Goal: Task Accomplishment & Management: Manage account settings

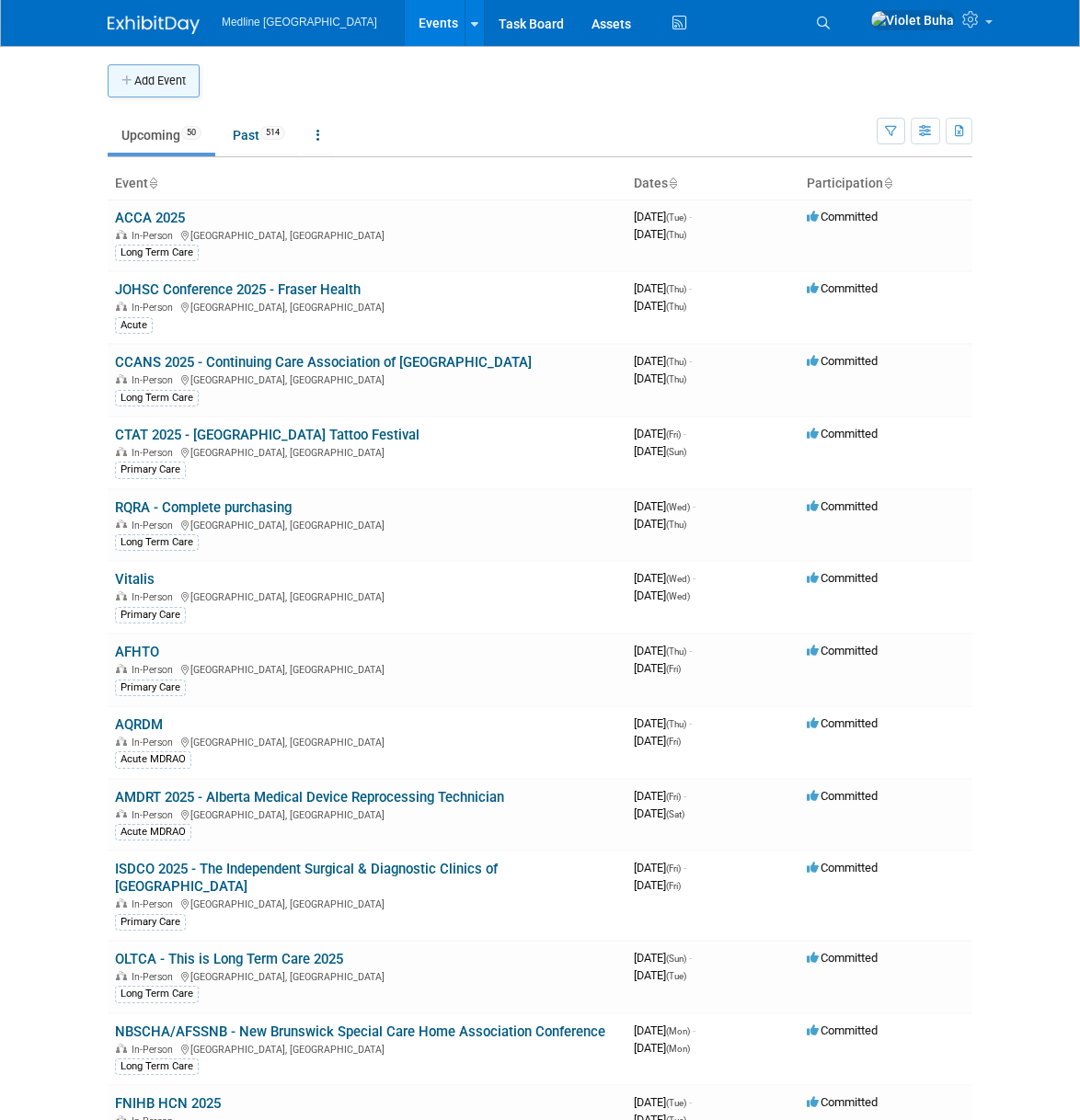
click at [153, 80] on button "Add Event" at bounding box center [153, 81] width 92 height 33
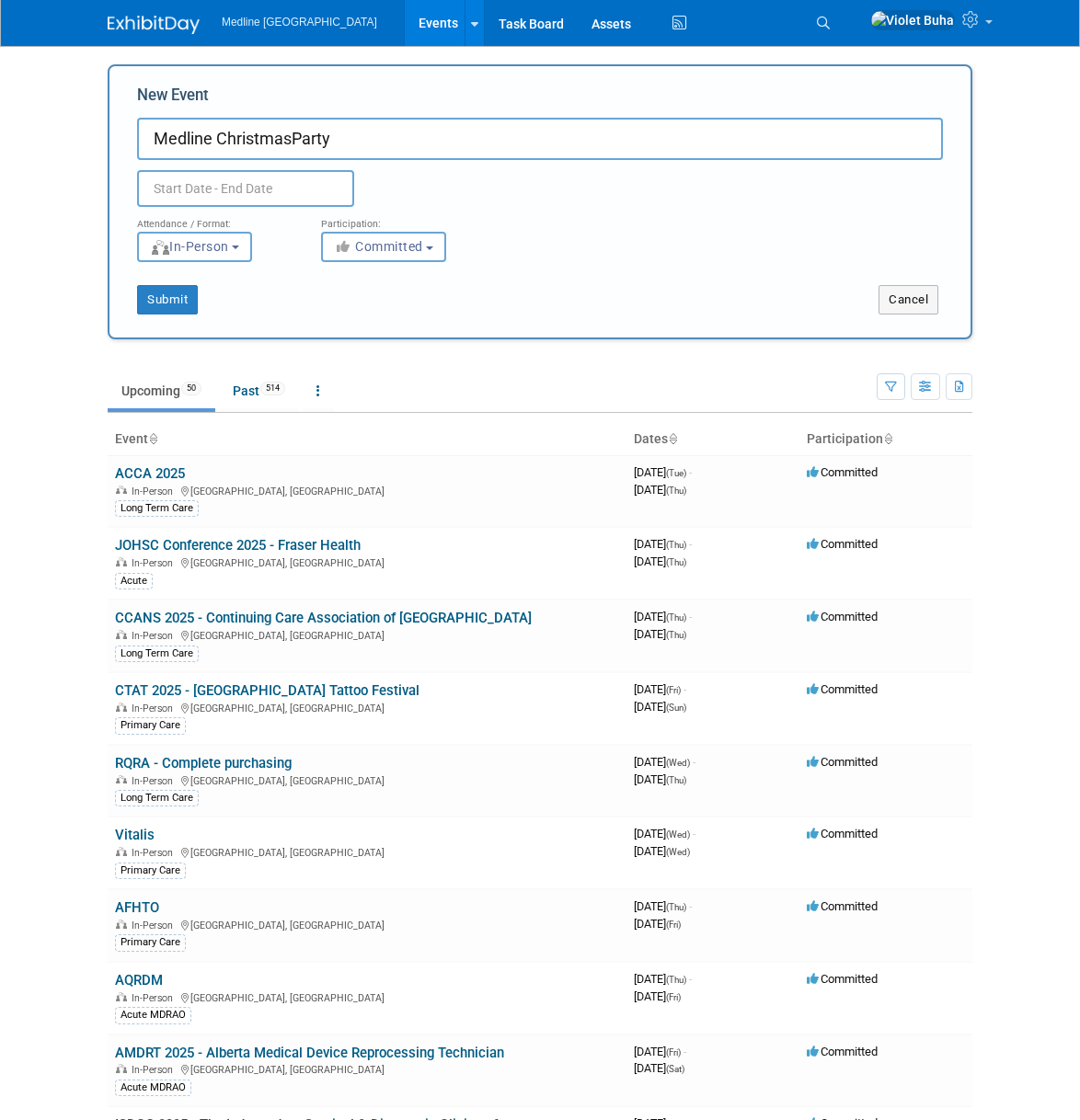
click at [289, 139] on input "Medline ChristmasParty" at bounding box center [540, 138] width 805 height 42
type input "Medline Christmas Party"
click at [260, 186] on input "text" at bounding box center [245, 189] width 217 height 37
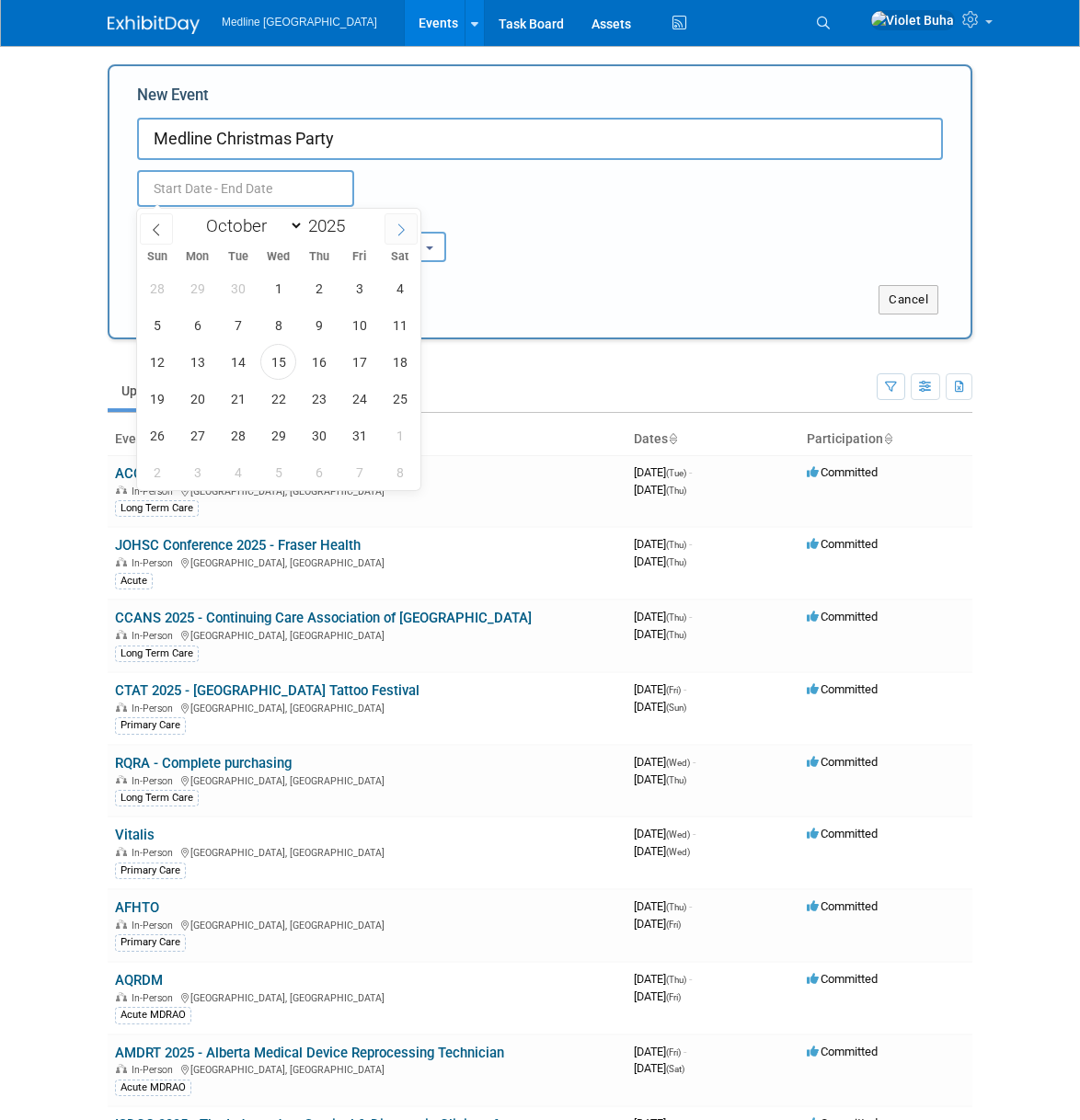
click at [400, 231] on icon at bounding box center [401, 230] width 13 height 13
select select "11"
click at [322, 289] on span "4" at bounding box center [319, 288] width 36 height 36
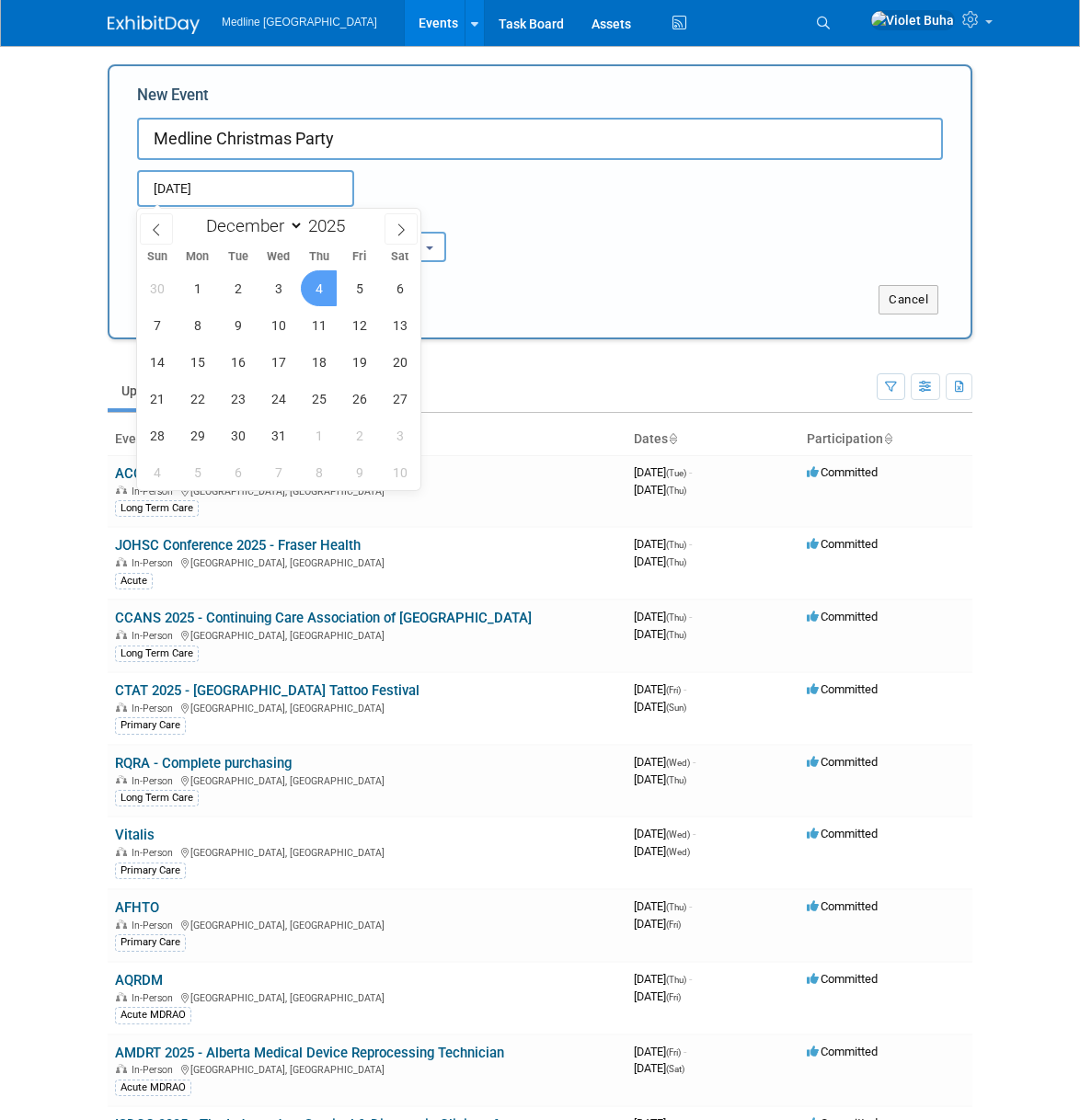
type input "Dec 4, 2025 to Dec 4, 2025"
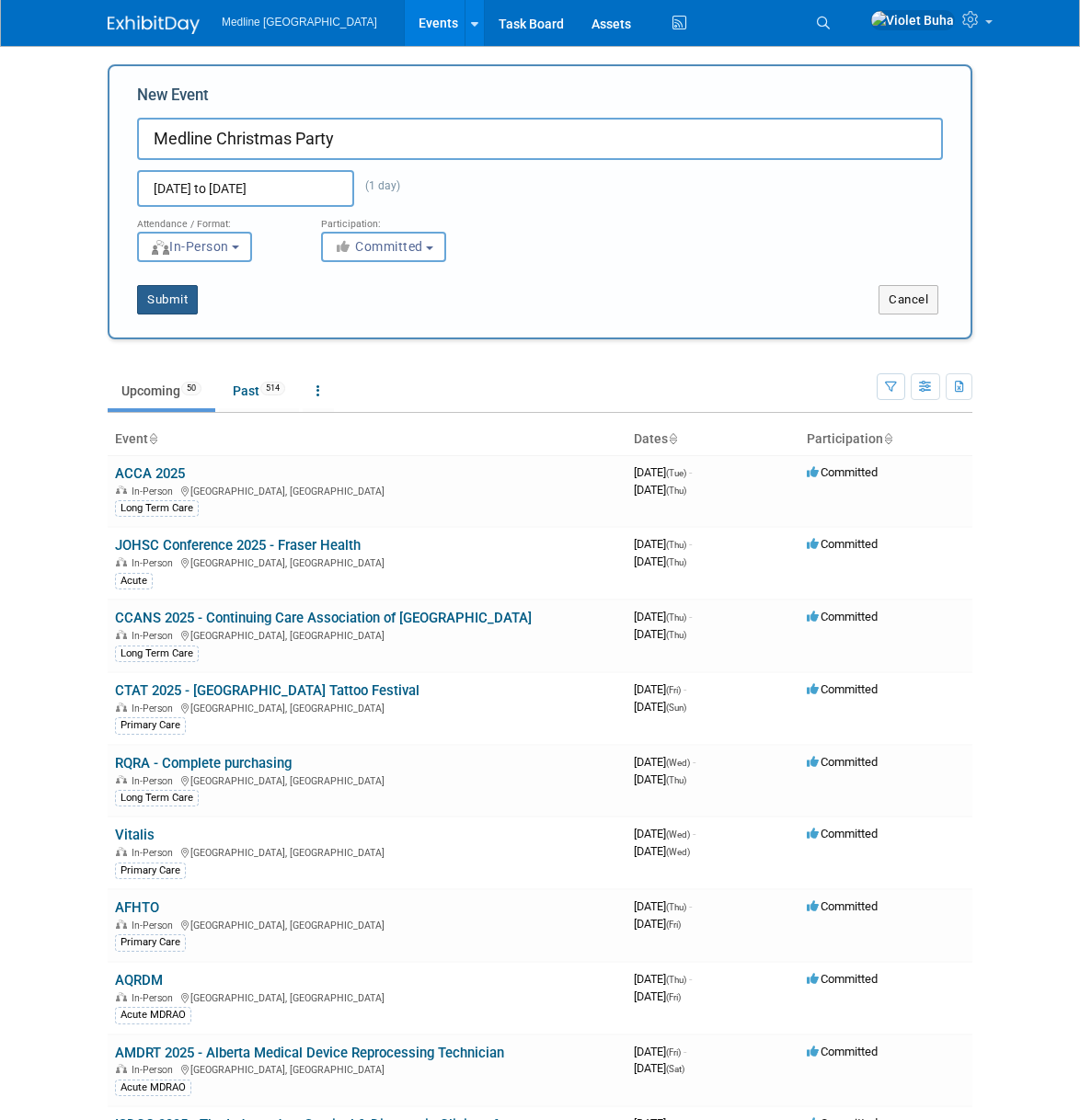
click at [158, 299] on button "Submit" at bounding box center [167, 300] width 61 height 29
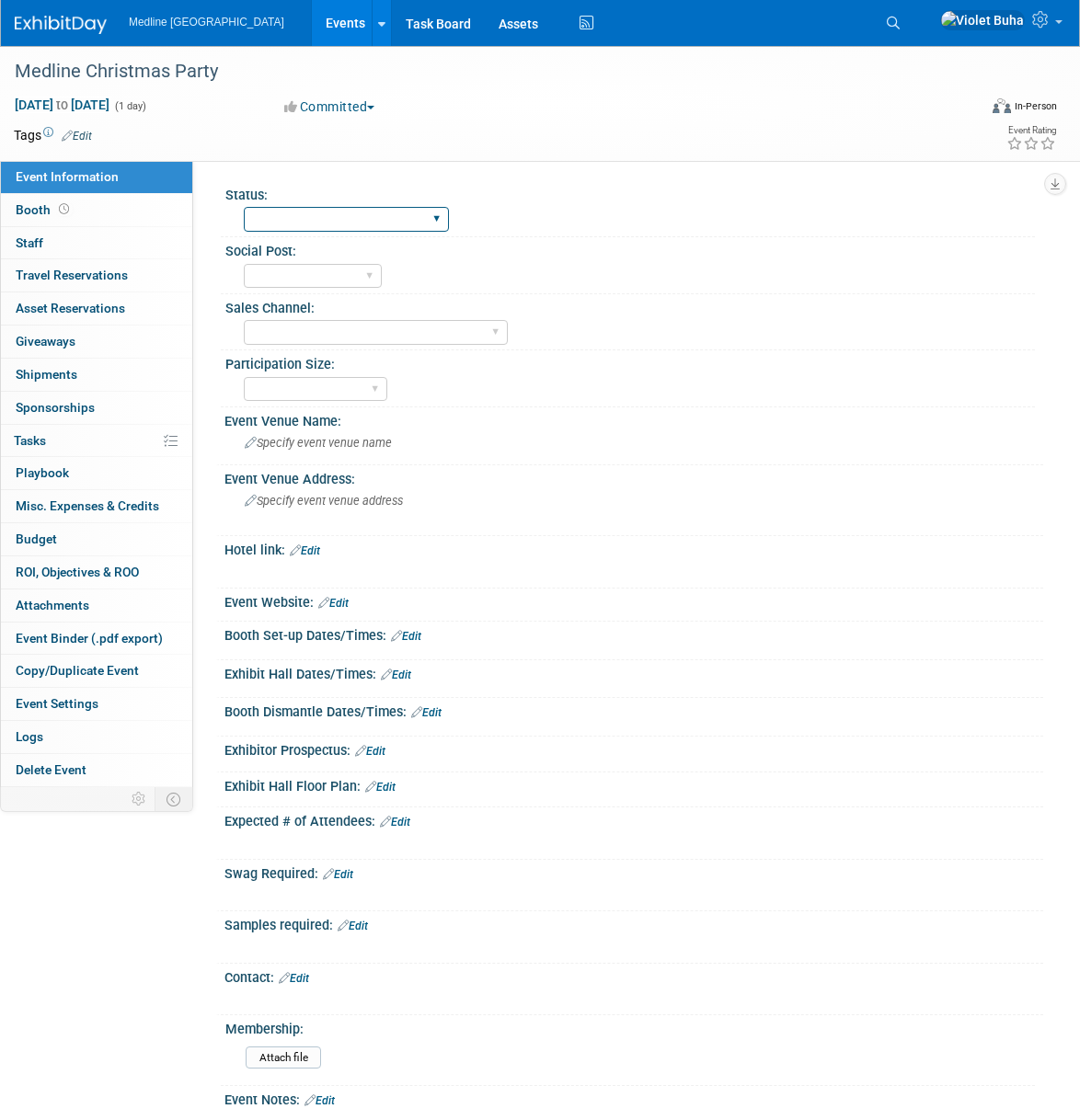
click at [350, 223] on select "Waiting for information In progress Need to order Samples/Swag Complete" at bounding box center [346, 219] width 205 height 24
select select "In progress"
click at [243, 207] on select "Waiting for information In progress Need to order Samples/Swag Complete" at bounding box center [346, 219] width 205 height 24
click at [282, 274] on select "To do Done" at bounding box center [312, 276] width 138 height 24
select select "Done"
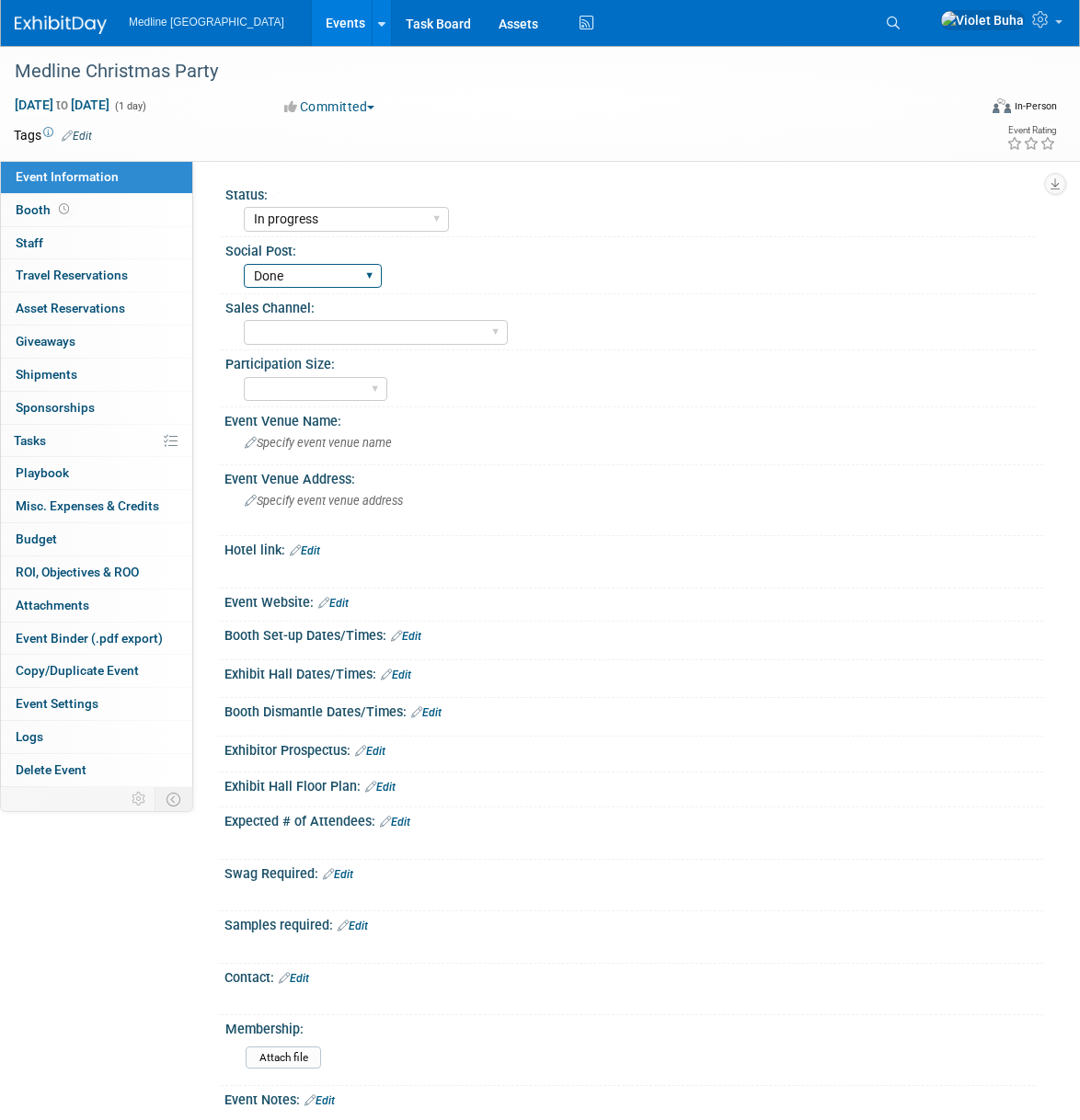
click at [243, 264] on select "To do Done" at bounding box center [312, 276] width 138 height 24
click at [280, 332] on select "Acute Consumer Dental Long Term Care Podiatry Home Health Care Primary Care Adv…" at bounding box center [375, 331] width 264 height 24
click at [243, 320] on select "Acute Consumer Dental Long Term Care Podiatry Home Health Care Primary Care Adv…" at bounding box center [375, 331] width 264 height 24
click at [594, 330] on div "Acute Consumer Dental Long Term Care Podiatry Home Health Care Primary Care Adv…" at bounding box center [638, 330] width 791 height 29
click at [367, 386] on select "National - Level 1 Provincial - Level 2 Regional - Level 3" at bounding box center [315, 389] width 144 height 24
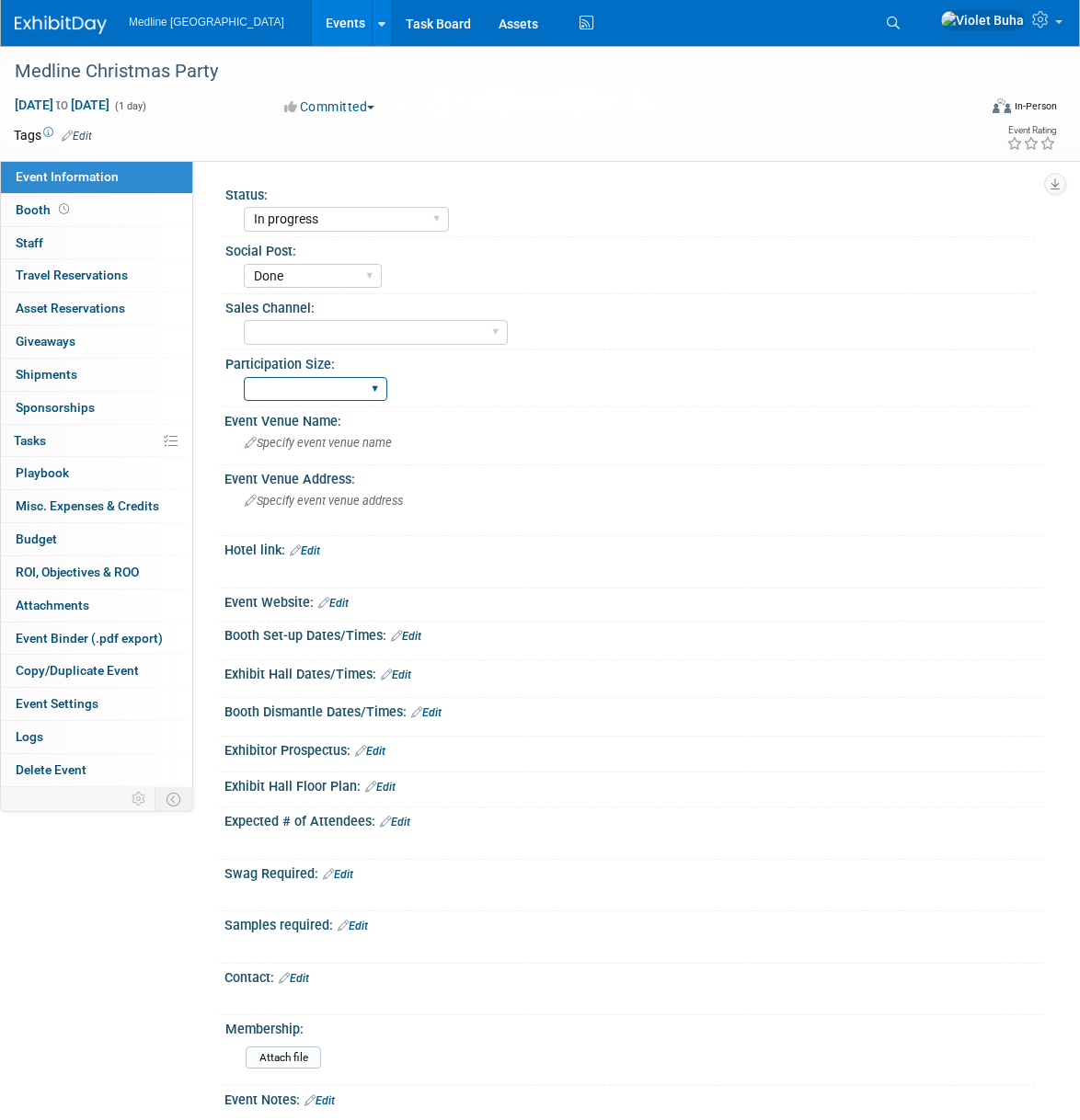
select select "National - Level 1"
click at [243, 377] on select "National - Level 1 Provincial - Level 2 Regional - Level 3" at bounding box center [315, 389] width 144 height 24
click at [66, 22] on img at bounding box center [61, 24] width 92 height 19
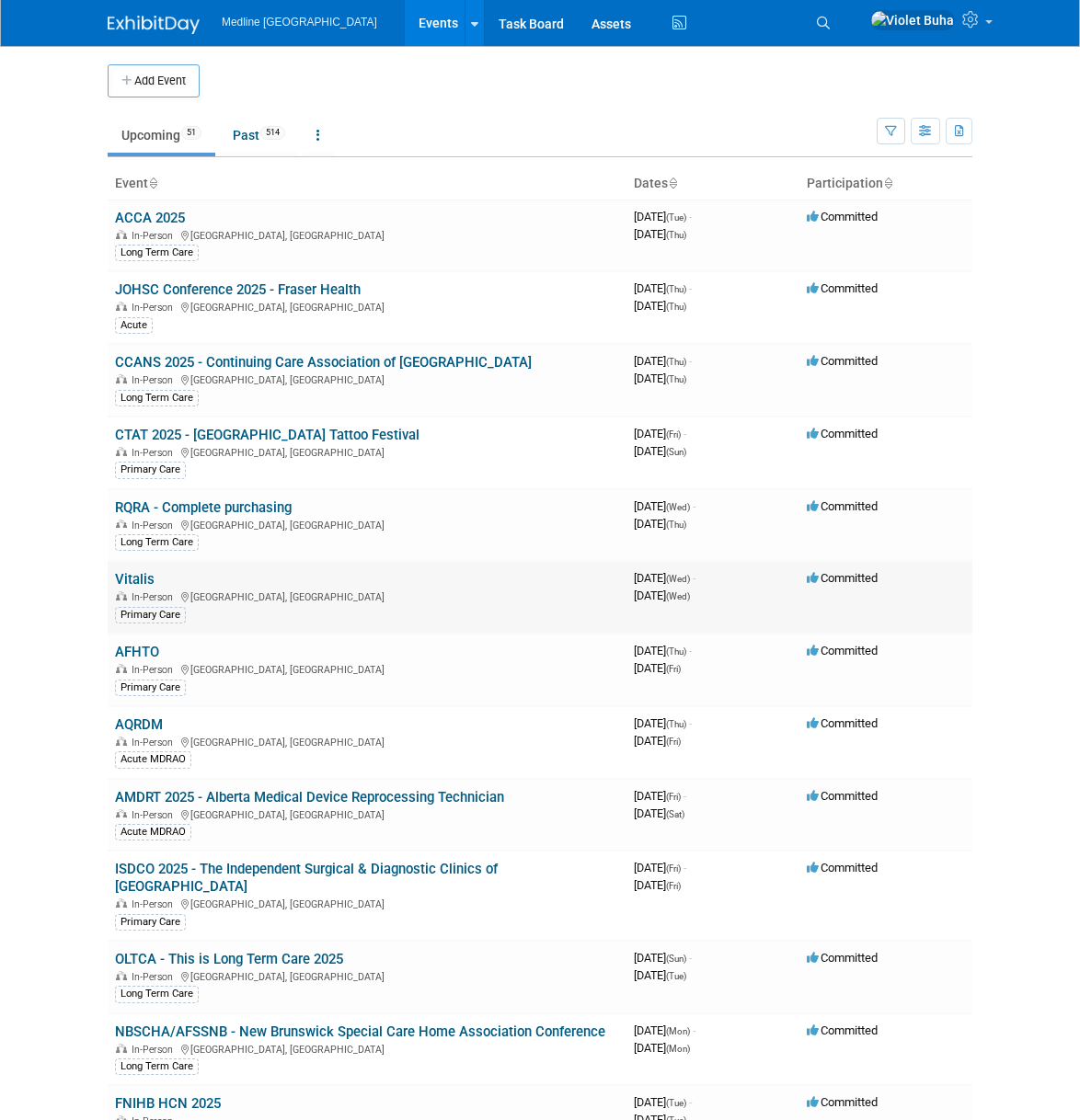
click at [141, 582] on link "Vitalis" at bounding box center [135, 579] width 39 height 17
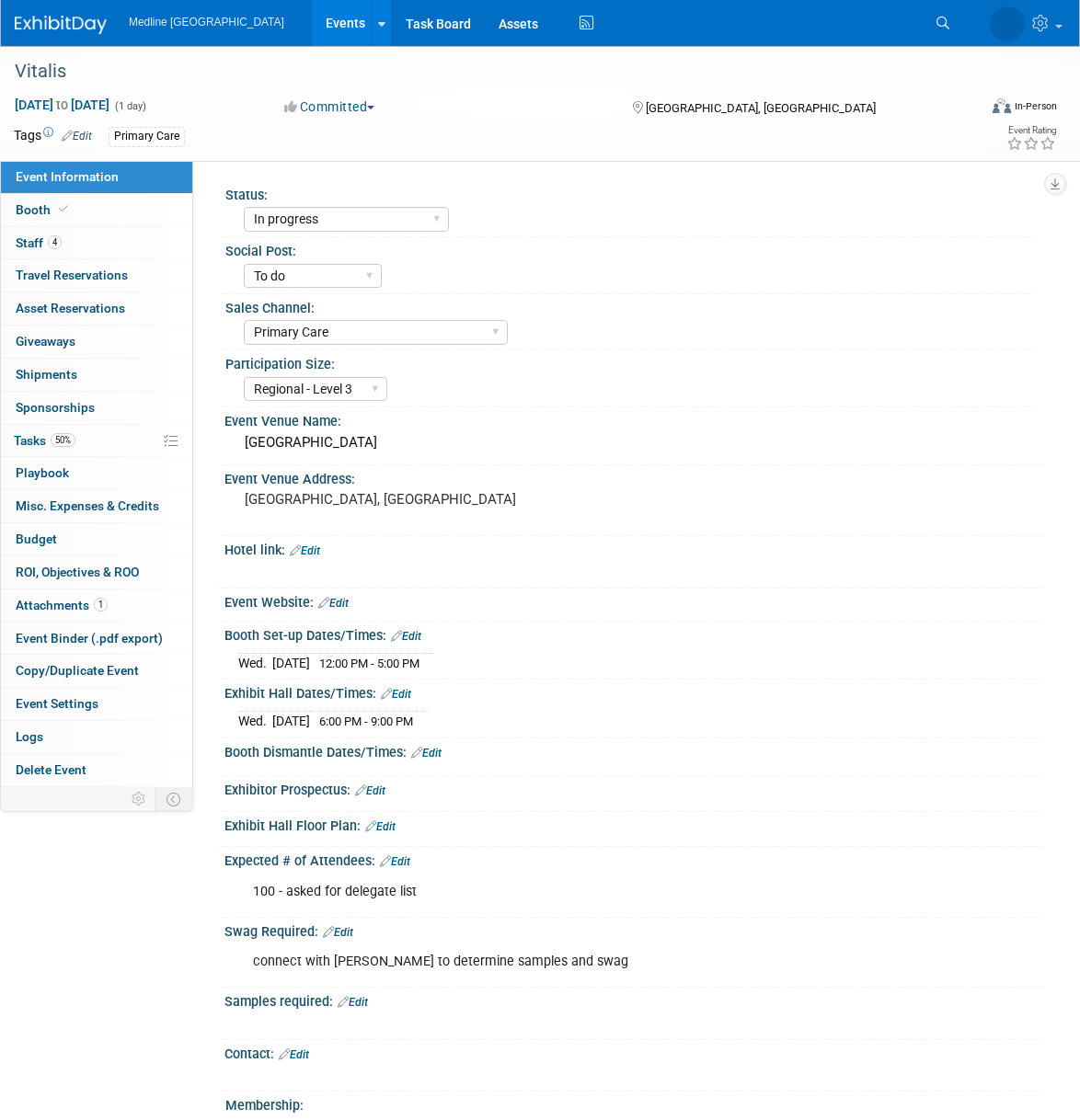
select select "In progress"
select select "To do"
select select "Primary Care"
select select "Regional - Level 3"
click at [301, 1052] on link "Edit" at bounding box center [293, 1055] width 30 height 13
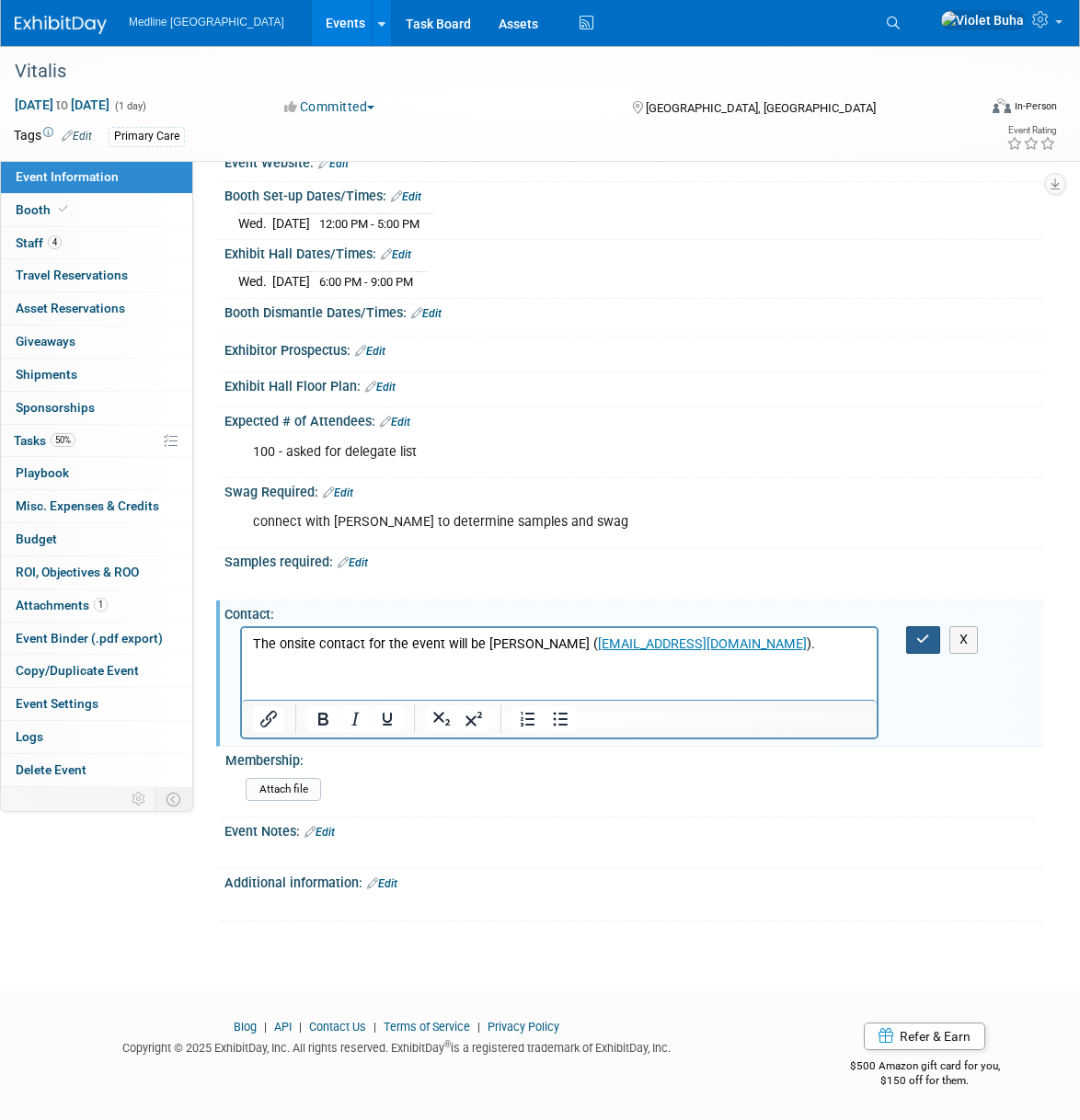
click at [914, 642] on button "button" at bounding box center [923, 639] width 34 height 26
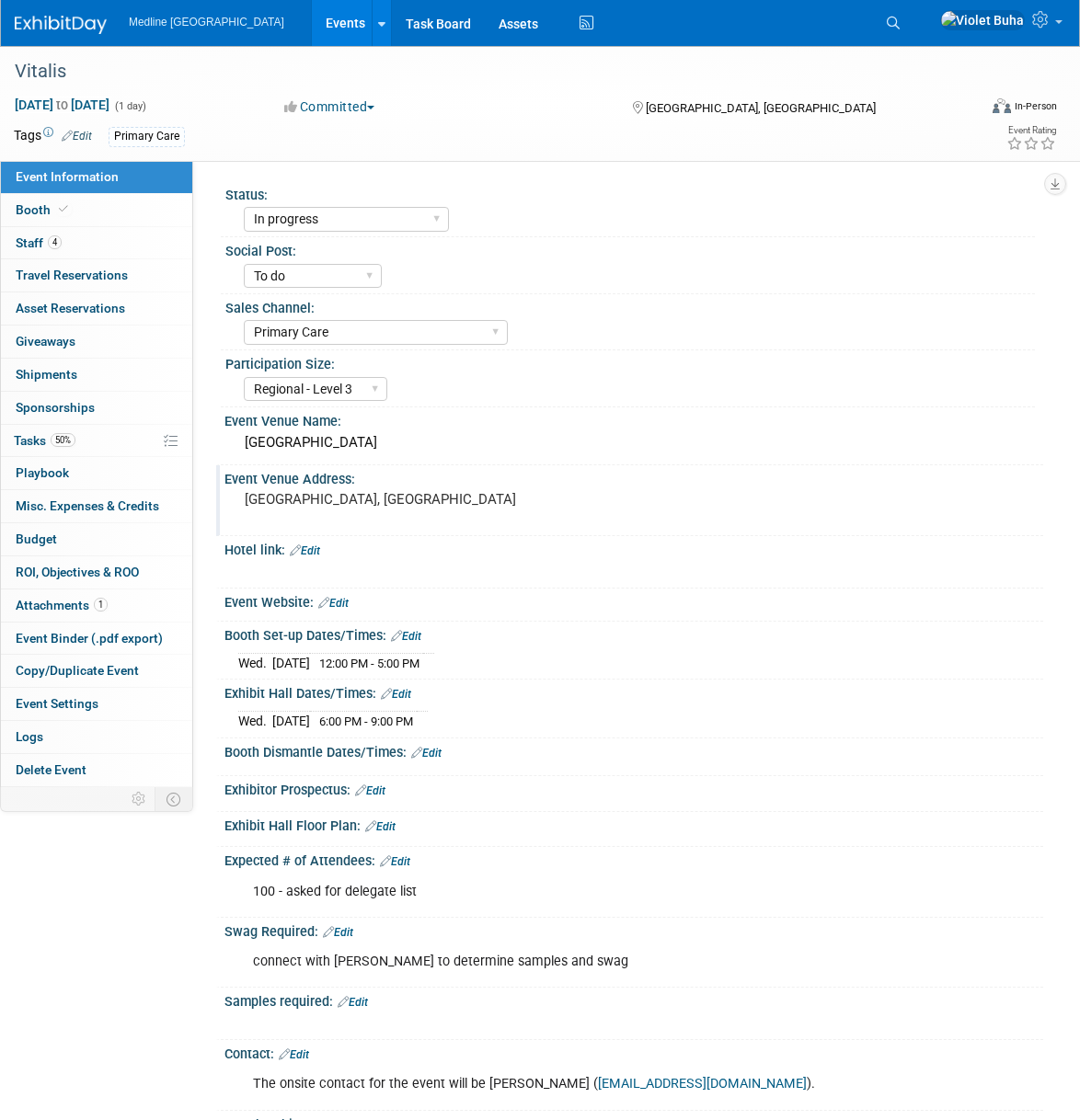
click at [350, 505] on pre "Calgary, Alberta" at bounding box center [395, 499] width 301 height 17
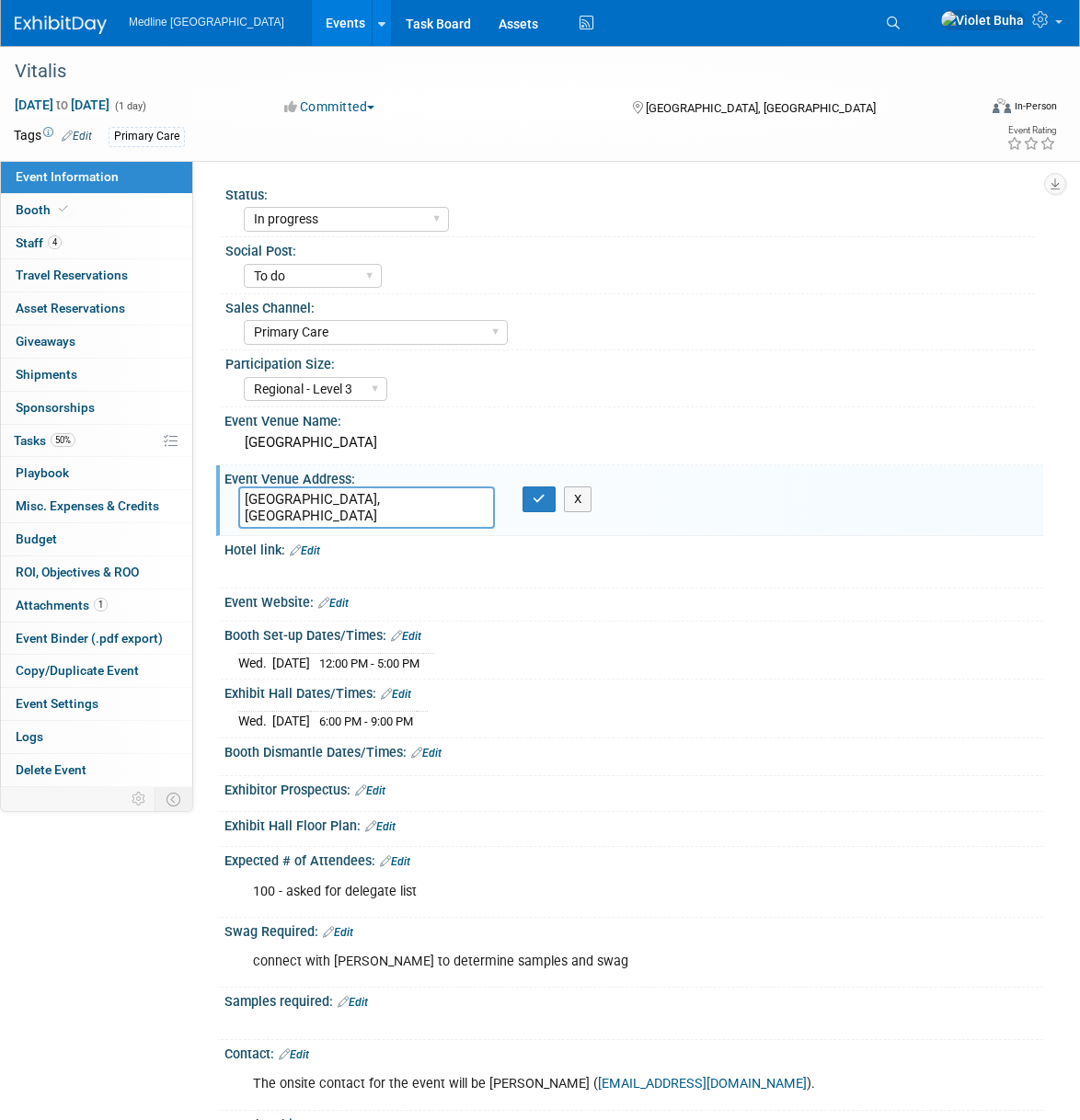
drag, startPoint x: 351, startPoint y: 505, endPoint x: 207, endPoint y: 499, distance: 144.1
click at [207, 499] on div "Status: Waiting for information In progress Need to order Samples/Swag Complete…" at bounding box center [619, 474] width 850 height 626
type textarea "9030 Macleod Trail, Calgary, AB T2H 0M4"
click at [540, 507] on button "button" at bounding box center [540, 499] width 33 height 25
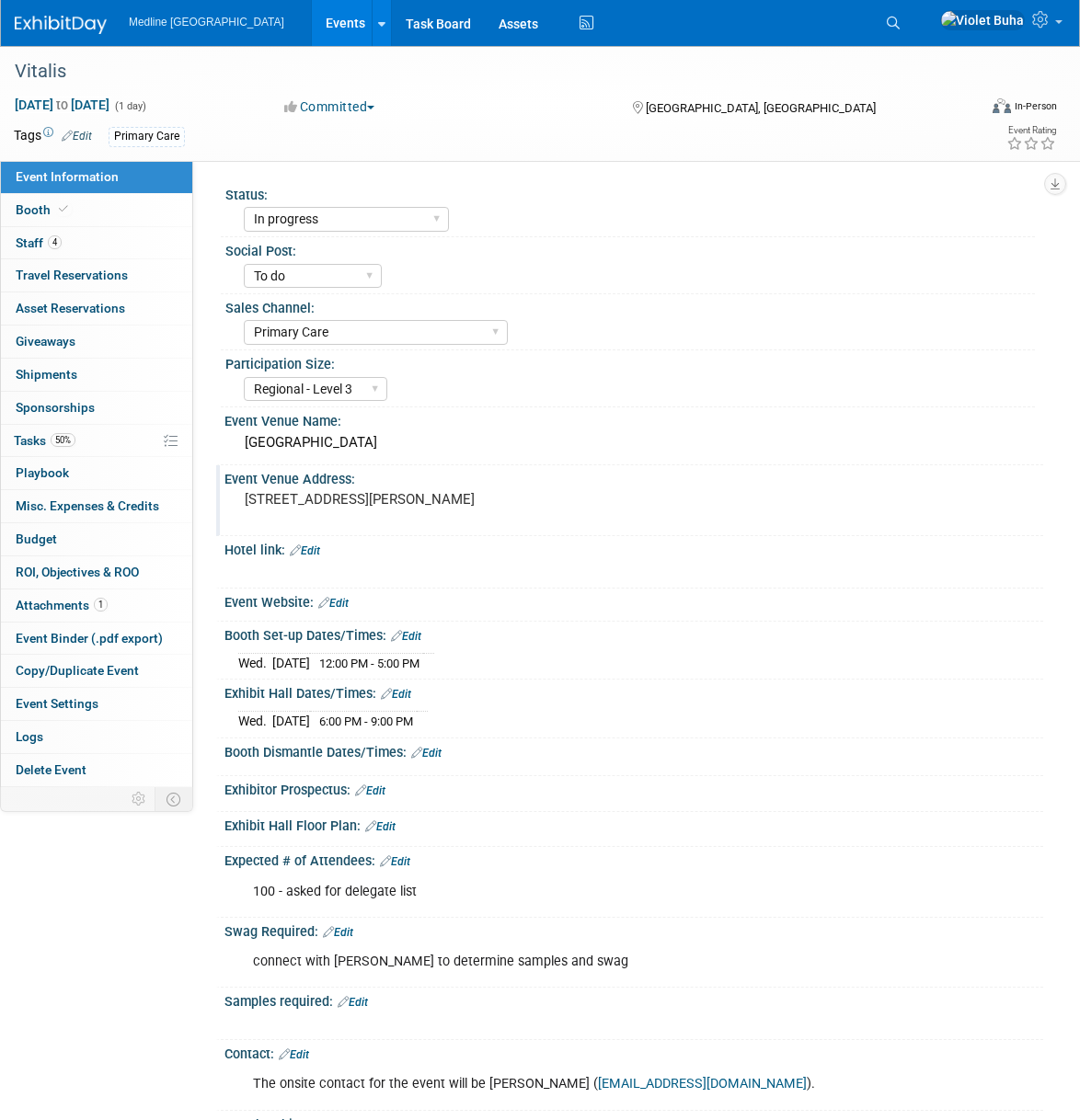
click at [491, 508] on div "9030 Macleod Trail, Calgary, AB T2H 0M4" at bounding box center [395, 507] width 314 height 42
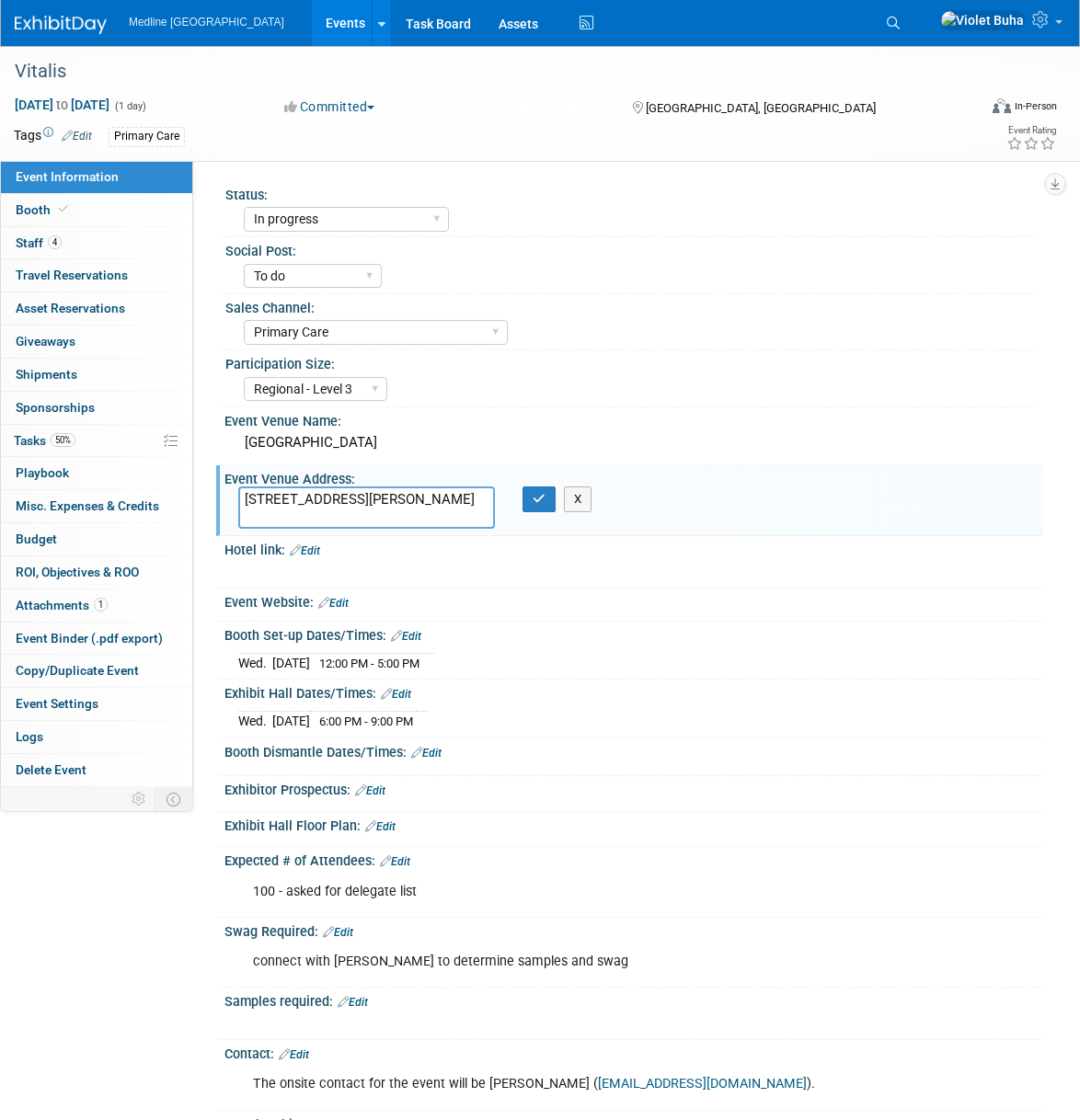
click at [436, 515] on textarea "9030 Macleod Trail, Calgary, AB T2H 0M4" at bounding box center [367, 507] width 257 height 42
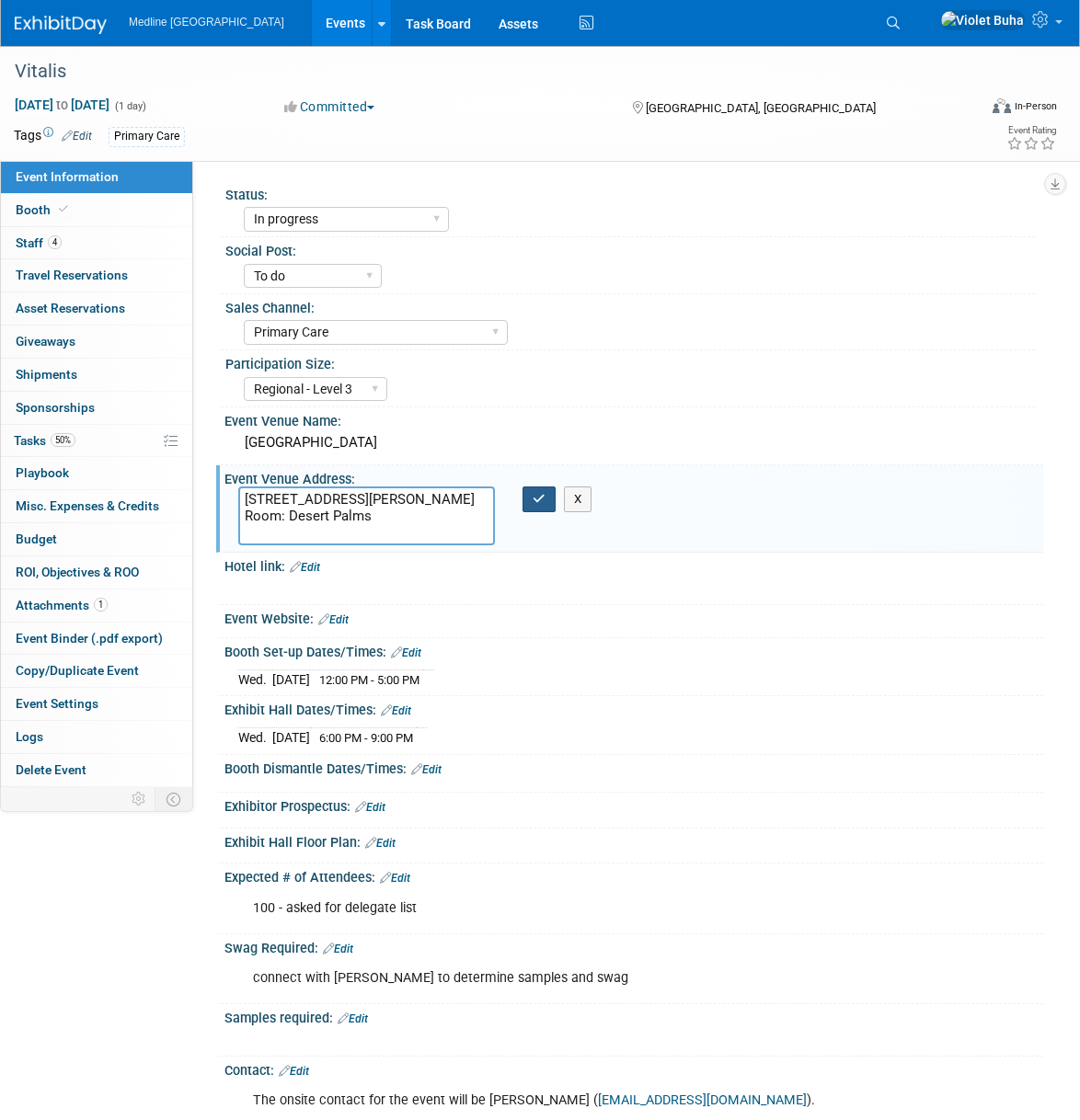
type textarea "9030 Macleod Trail, Calgary, AB T2H 0M4 Room: Desert Palms"
click at [548, 504] on button "button" at bounding box center [540, 499] width 33 height 25
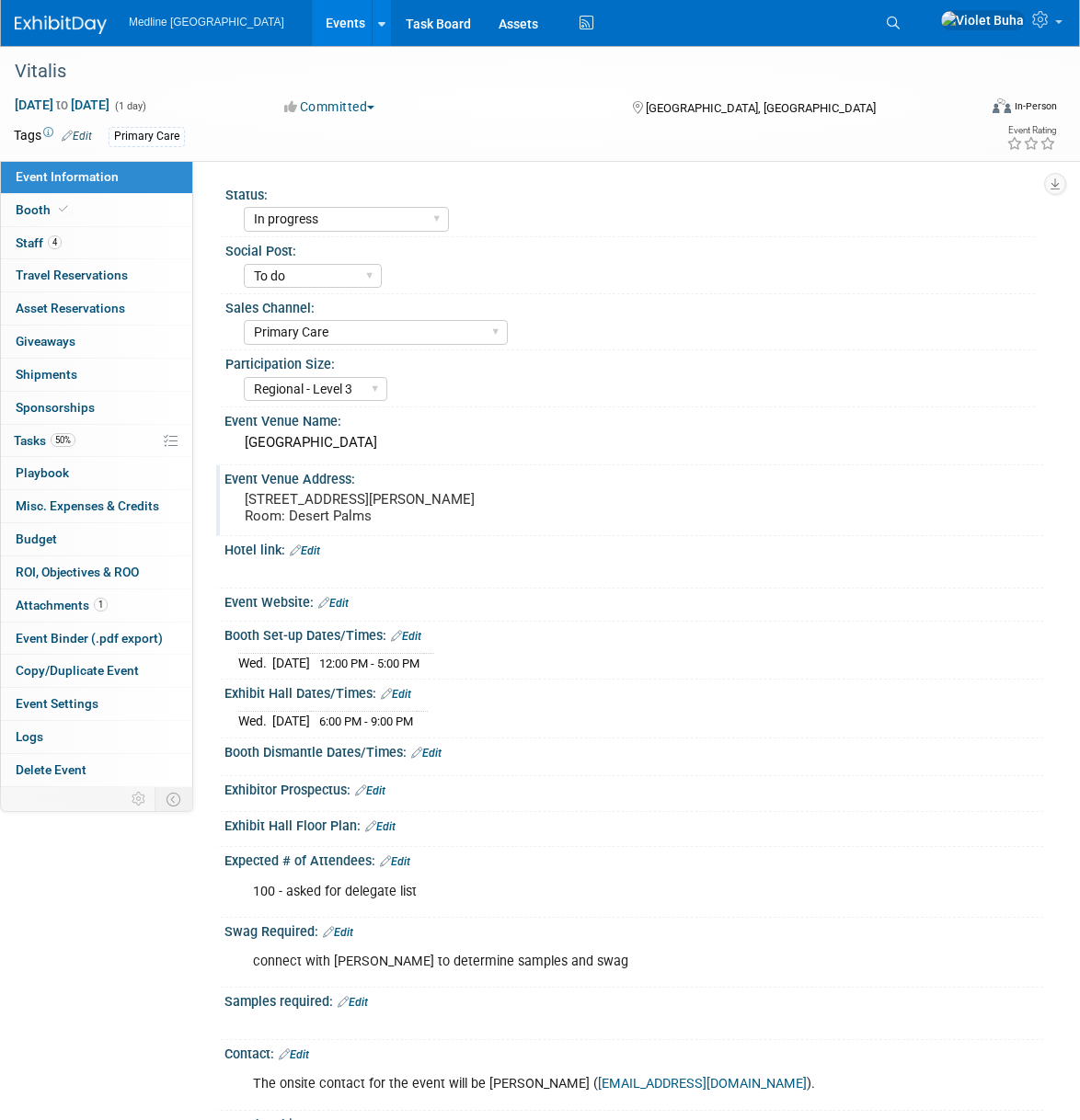
click at [429, 752] on link "Edit" at bounding box center [426, 753] width 30 height 13
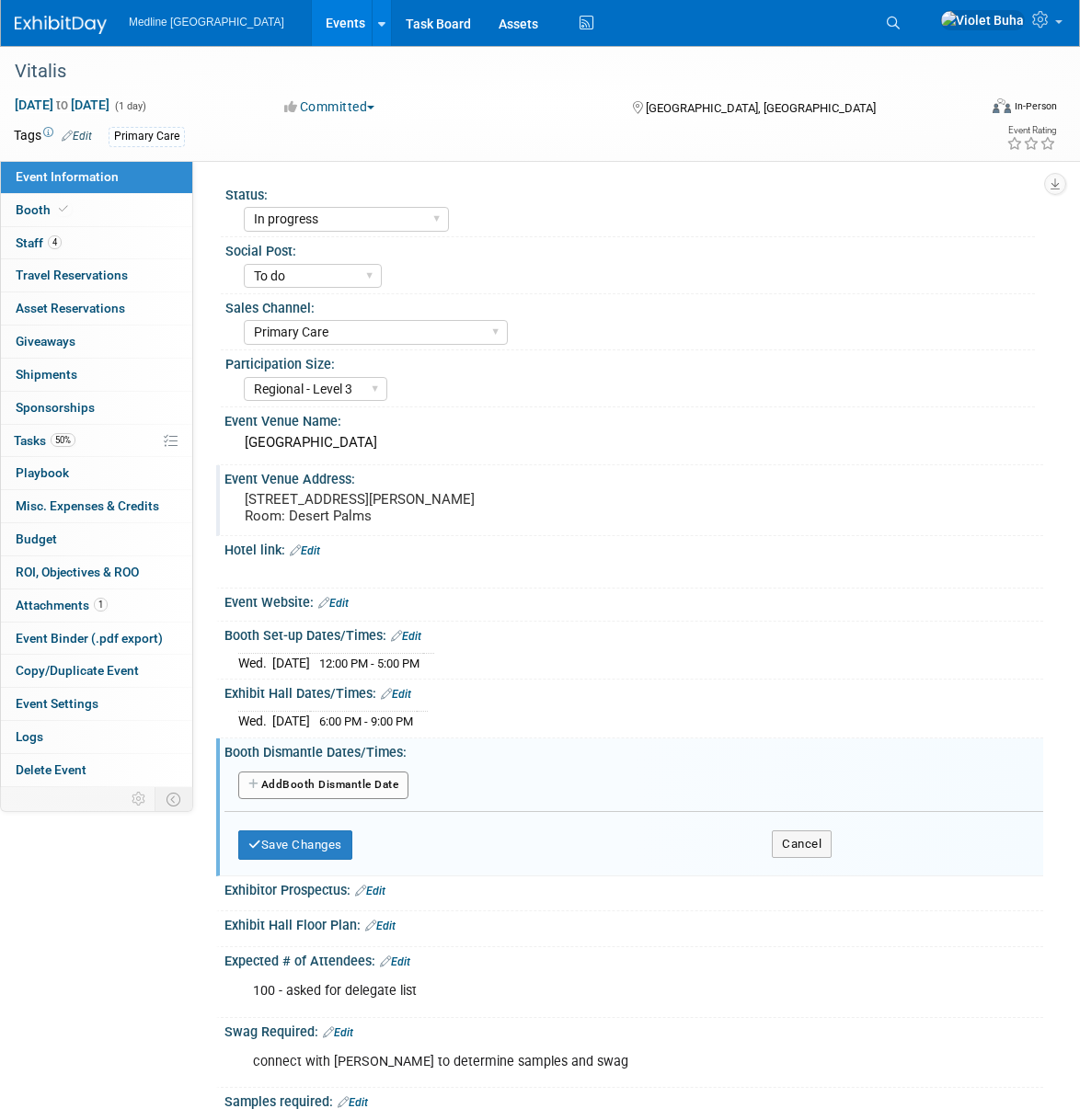
click at [378, 790] on button "Add Another Booth Dismantle Date" at bounding box center [324, 786] width 170 height 27
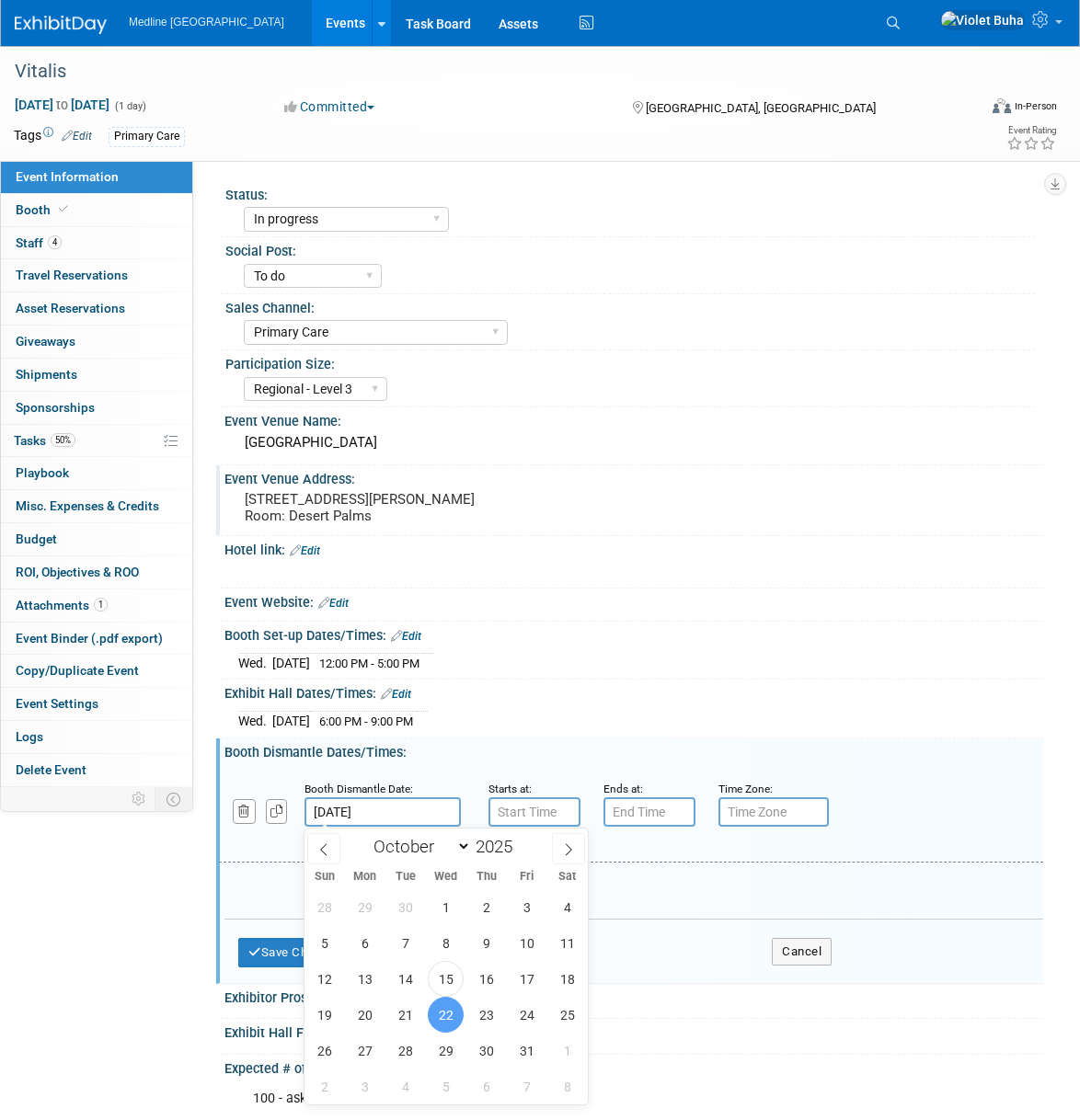
click at [412, 820] on input "Oct 22, 2025" at bounding box center [382, 812] width 156 height 29
click at [483, 1025] on span "23" at bounding box center [486, 1014] width 36 height 36
type input "Oct 23, 2025"
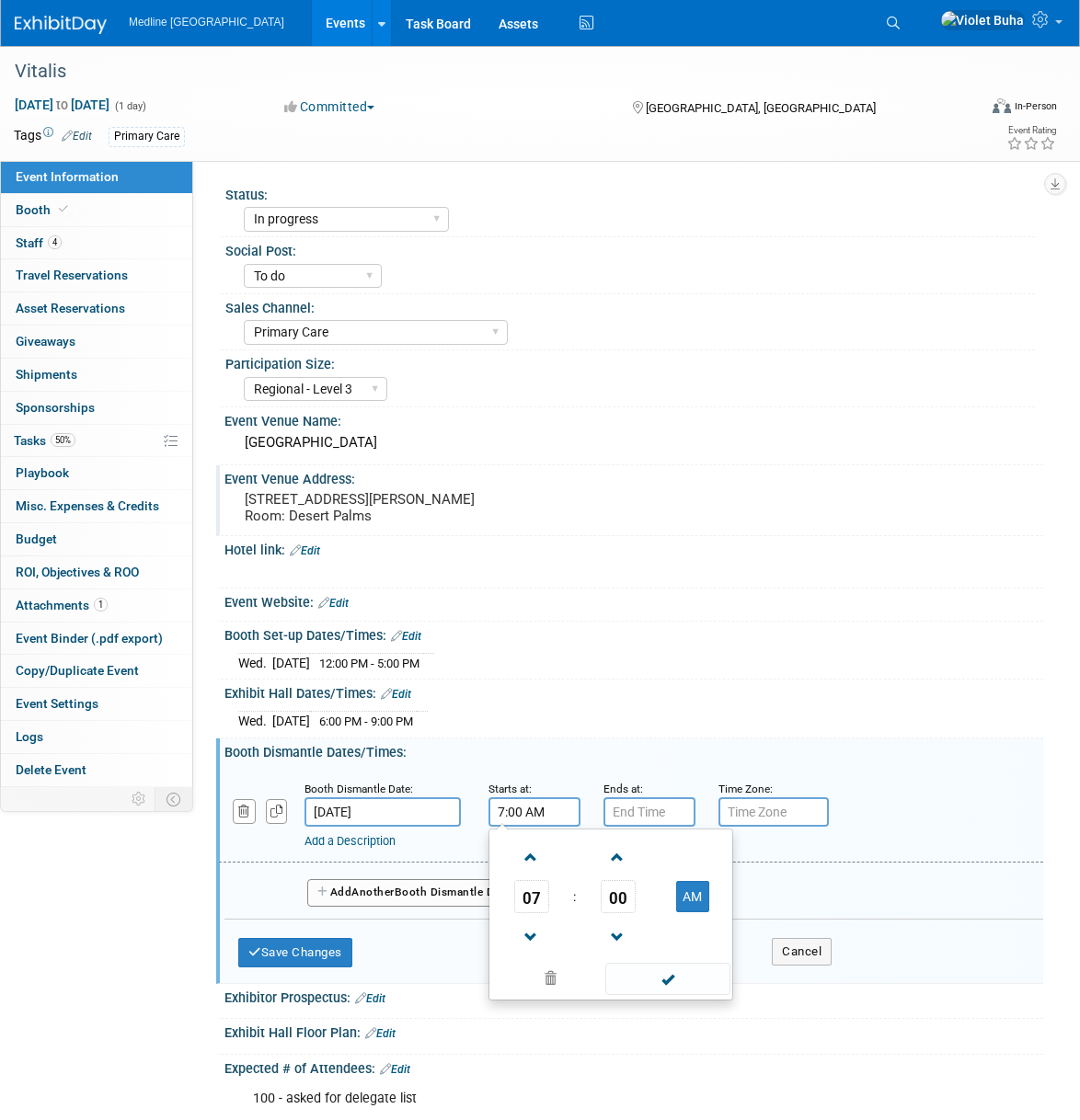
click at [523, 810] on input "7:00 AM" at bounding box center [535, 812] width 92 height 29
click at [527, 897] on span "07" at bounding box center [532, 897] width 35 height 33
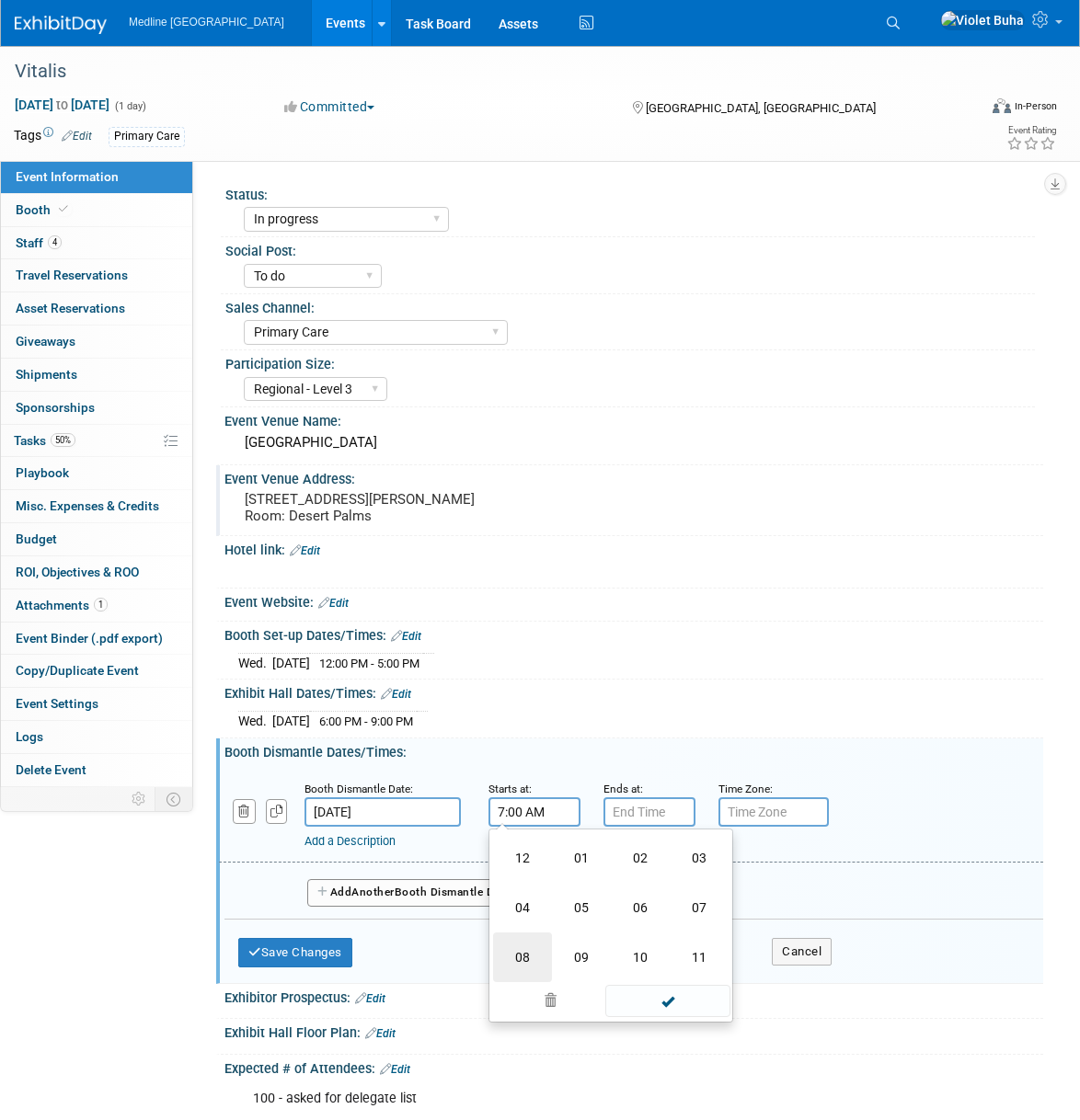
click at [522, 956] on td "08" at bounding box center [522, 957] width 59 height 50
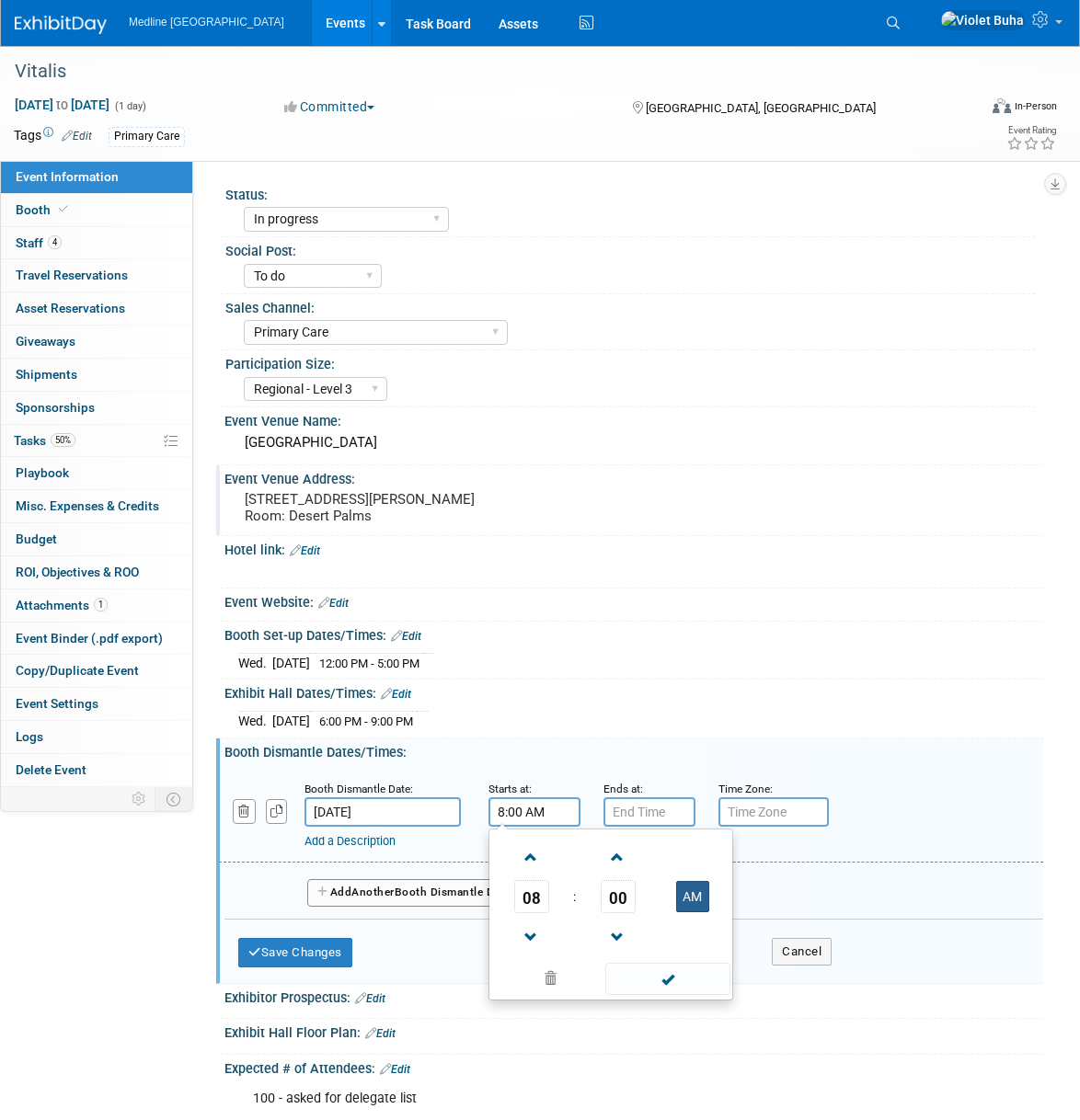
click at [692, 897] on button "AM" at bounding box center [693, 897] width 33 height 31
type input "8:00 PM"
drag, startPoint x: 677, startPoint y: 986, endPoint x: 304, endPoint y: 964, distance: 373.6
click at [677, 986] on span at bounding box center [667, 978] width 124 height 32
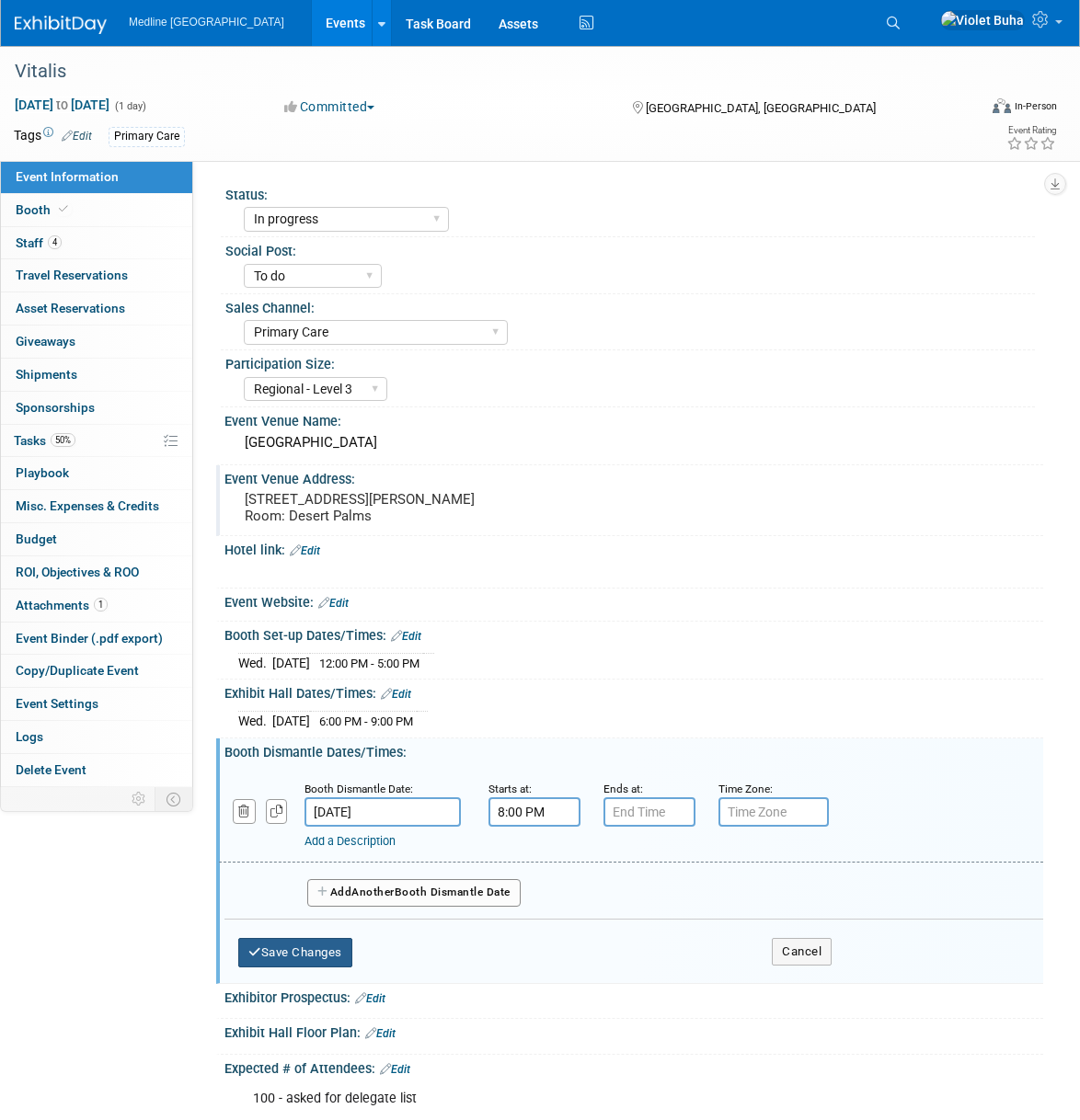
click at [277, 956] on button "Save Changes" at bounding box center [295, 953] width 114 height 29
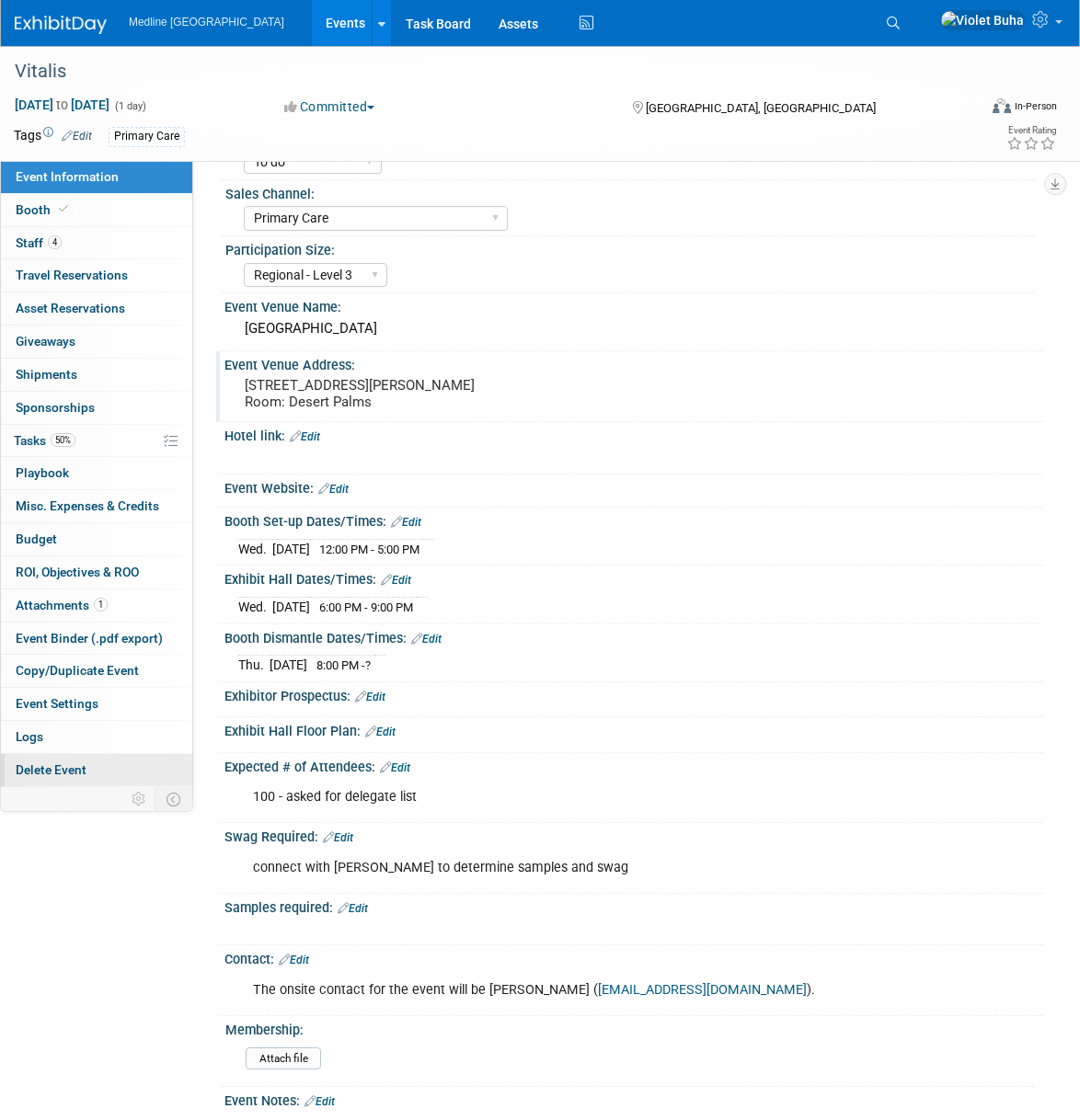
scroll to position [121, 0]
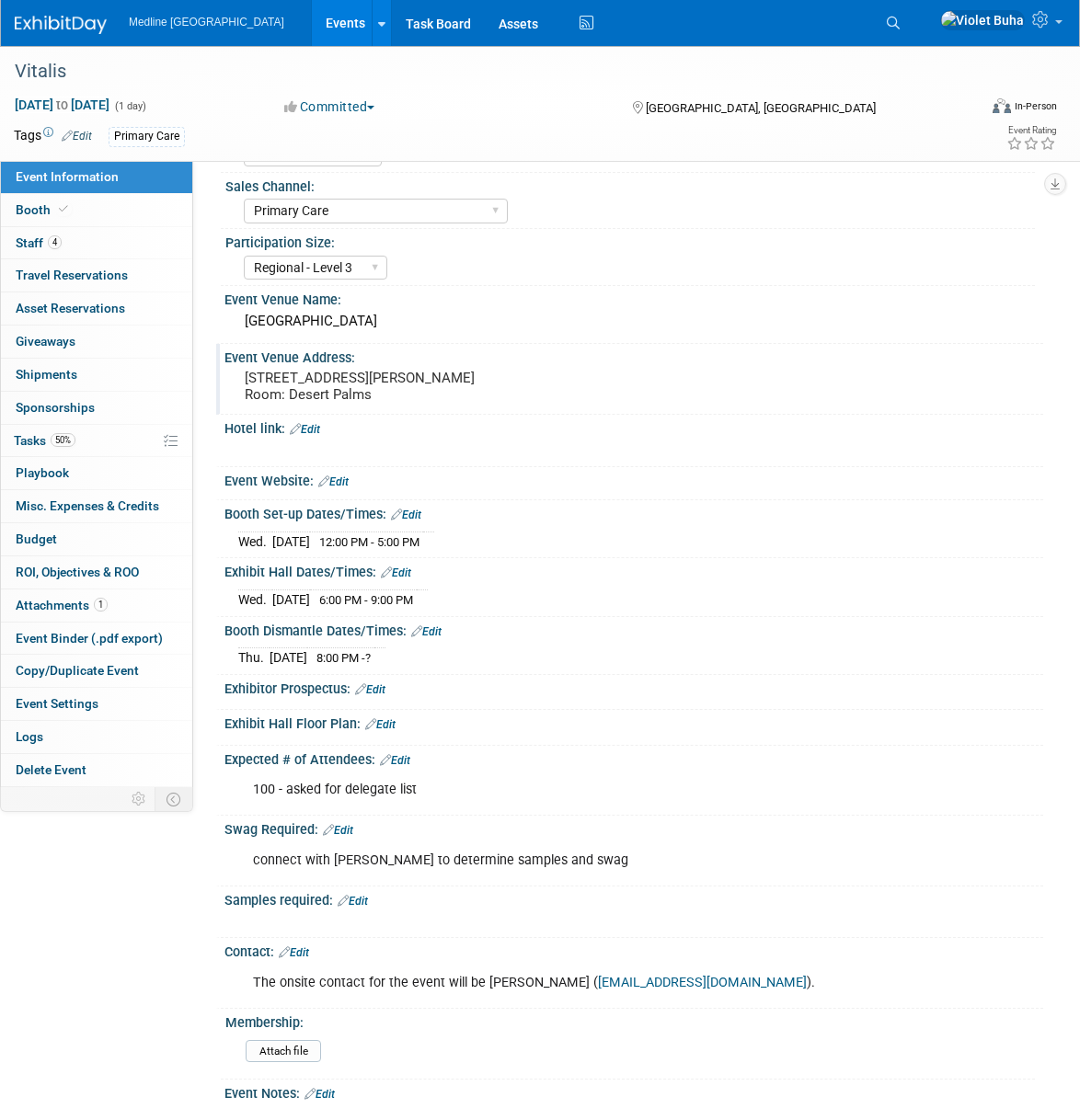
click at [309, 951] on link "Edit" at bounding box center [293, 952] width 30 height 13
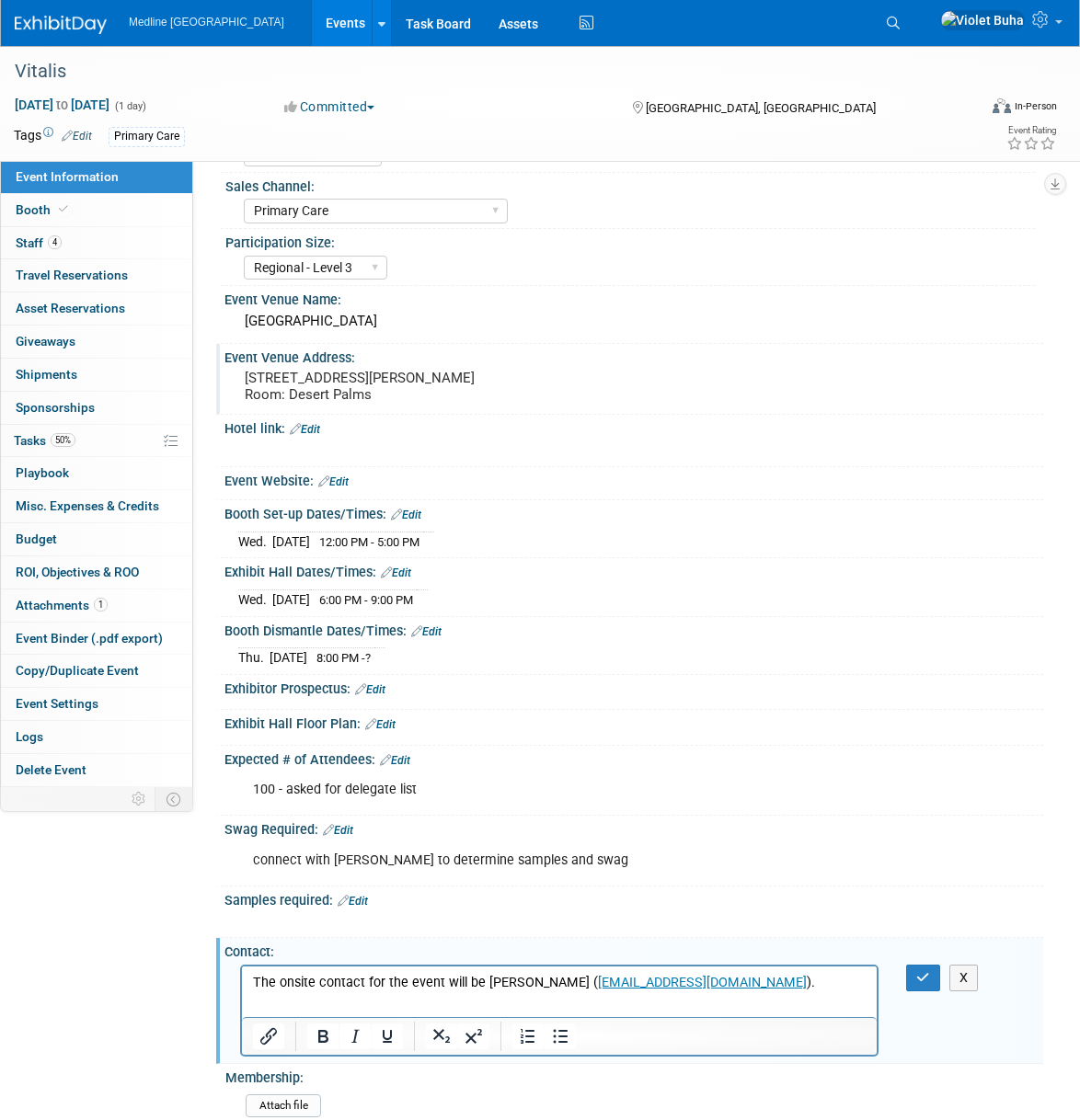
scroll to position [0, 0]
drag, startPoint x: 792, startPoint y: 985, endPoint x: 172, endPoint y: 965, distance: 620.3
click at [242, 966] on html "The onsite contact for the event will be Roxanne Carlsone ( rcarlson@carriageho…" at bounding box center [559, 978] width 634 height 25
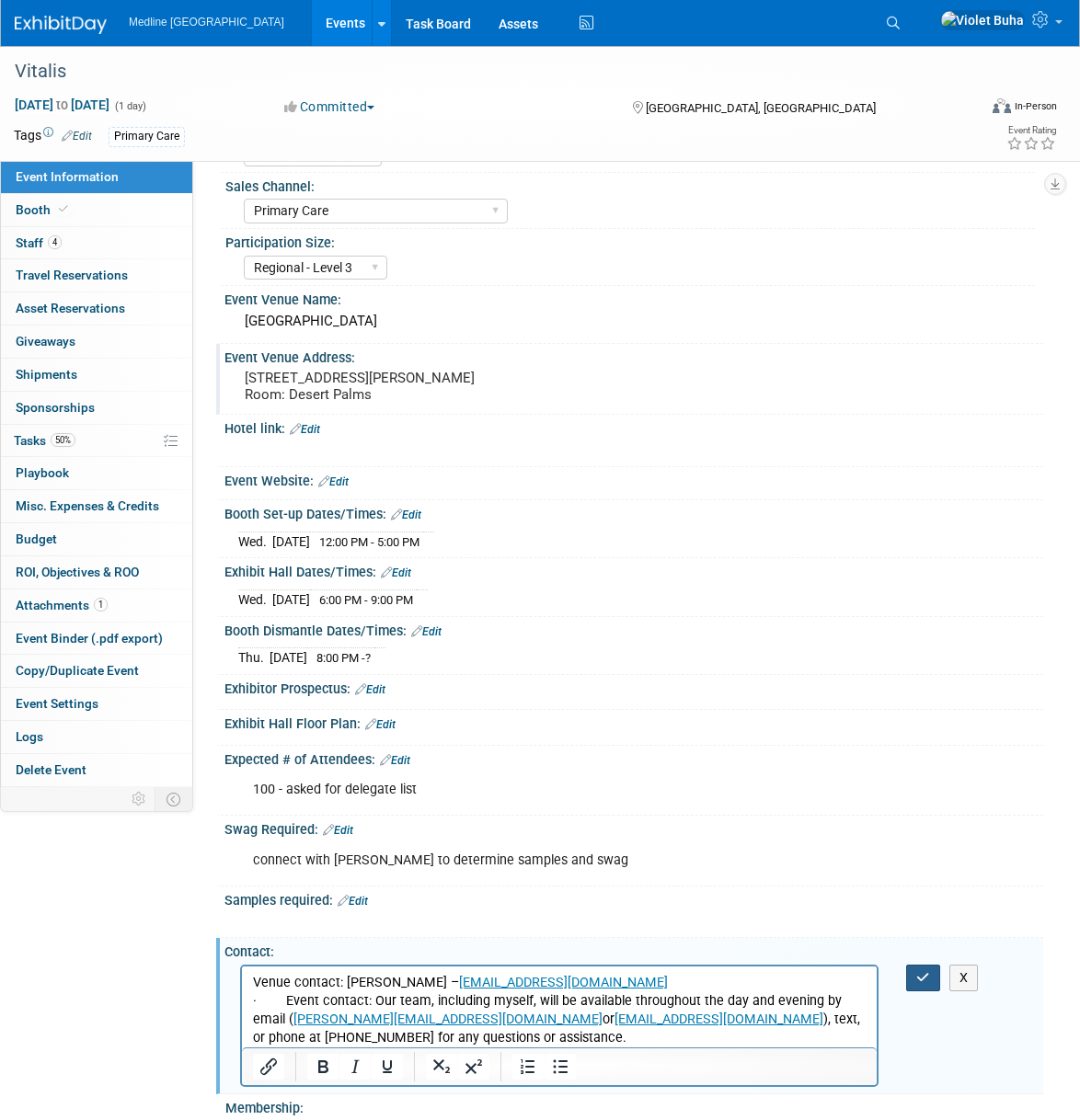
click at [918, 976] on icon "button" at bounding box center [923, 977] width 14 height 13
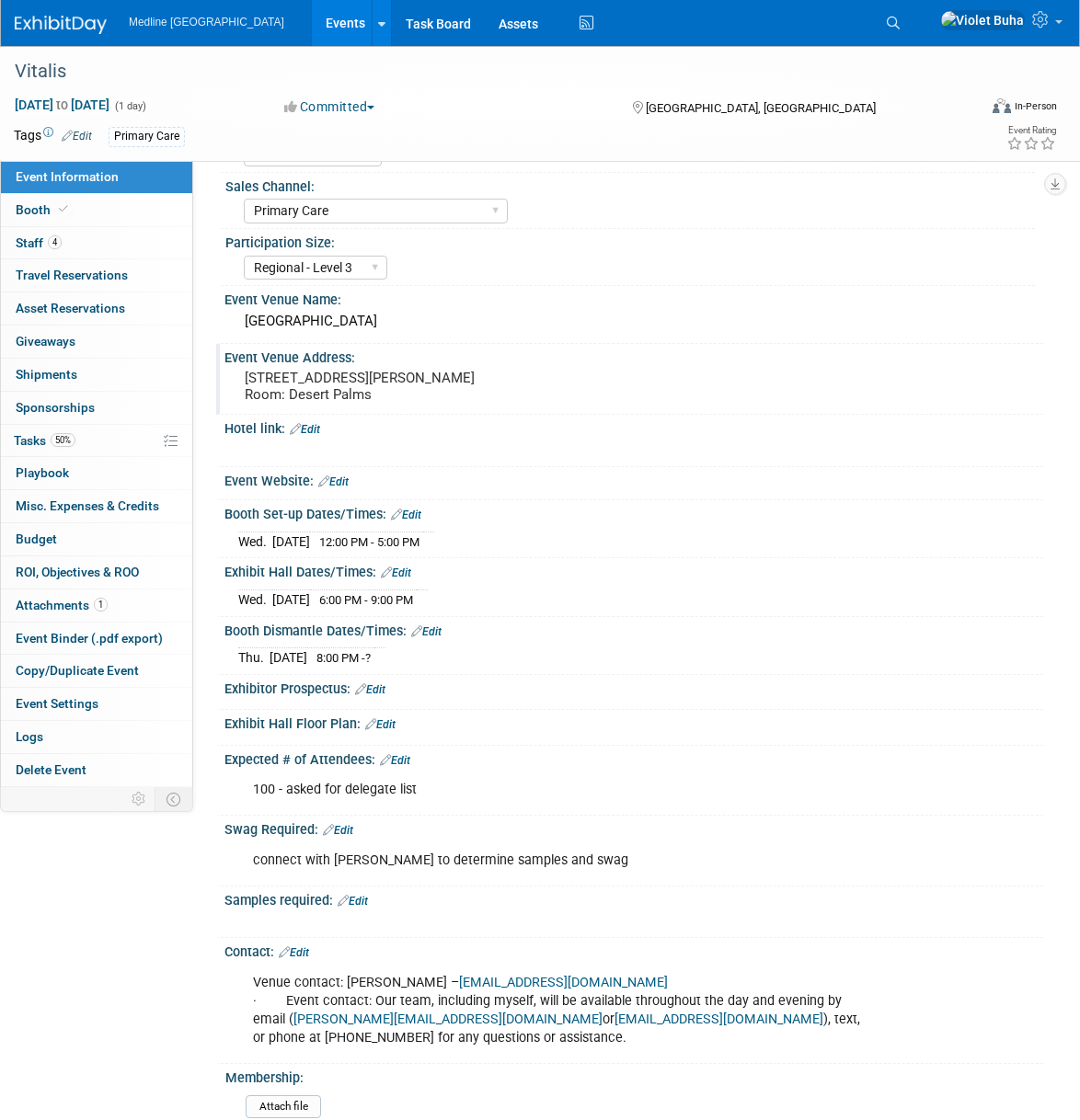
scroll to position [120, 0]
click at [80, 27] on img at bounding box center [61, 24] width 92 height 19
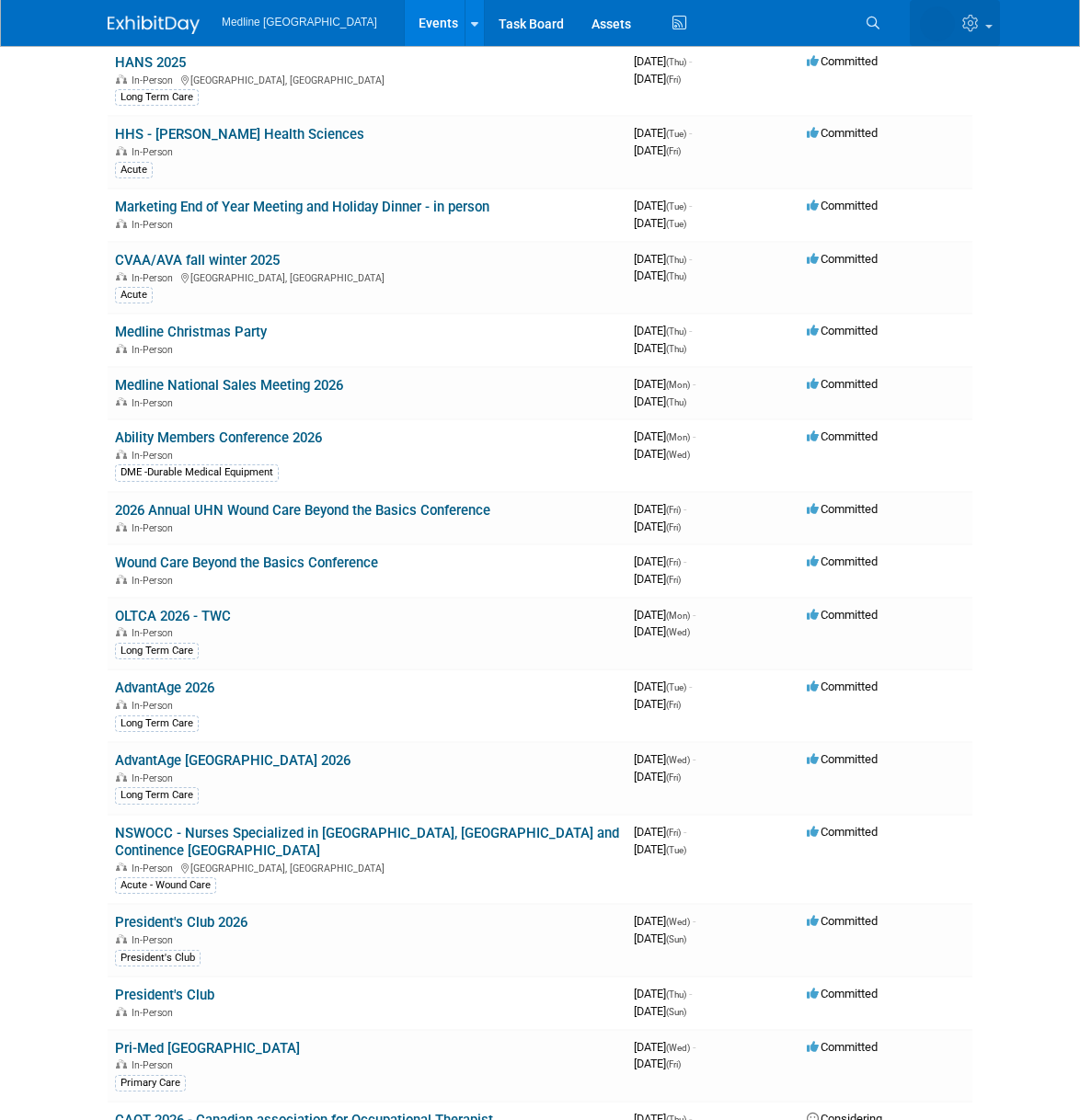
scroll to position [1677, 0]
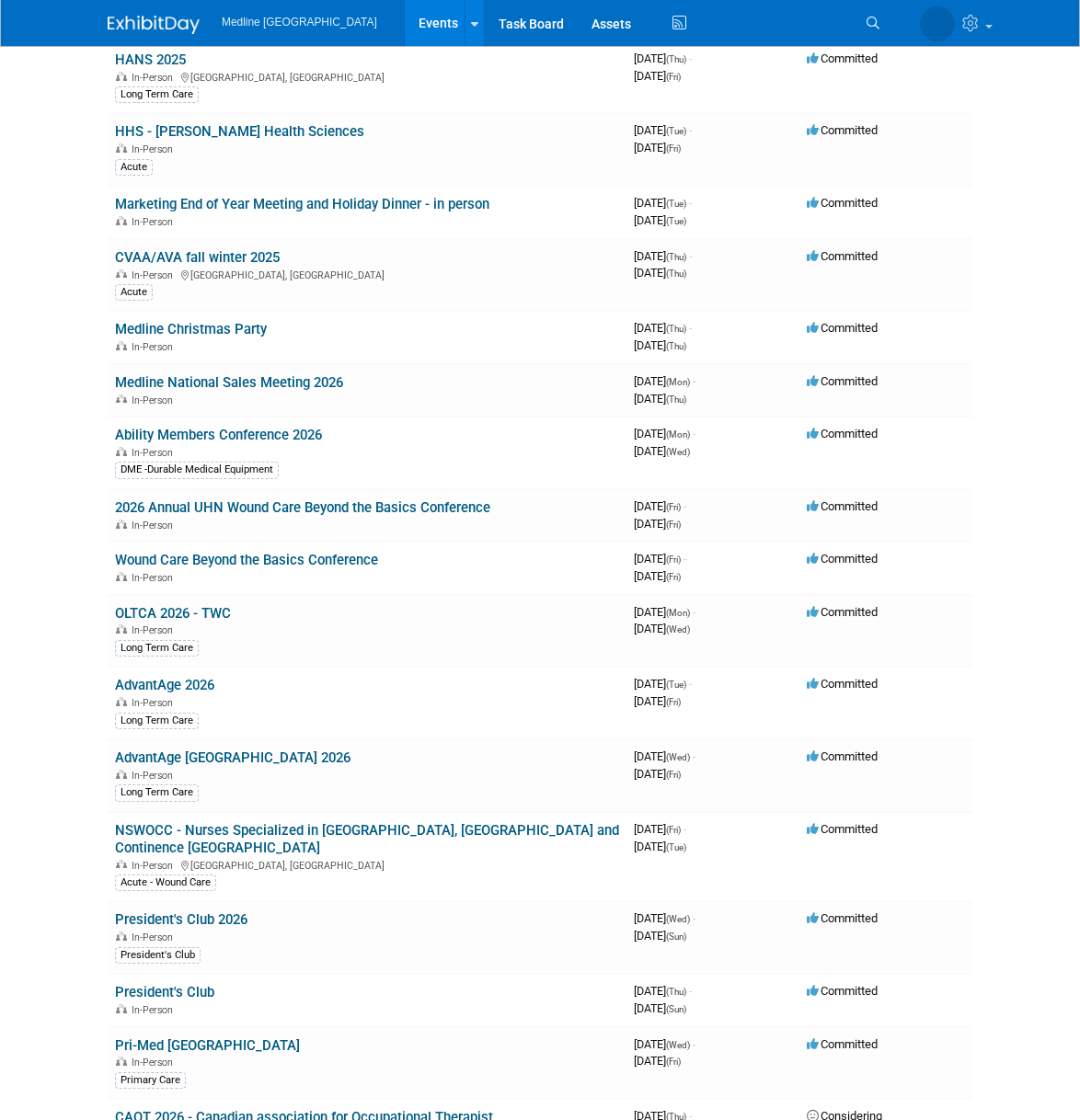
click at [878, 21] on icon at bounding box center [872, 22] width 13 height 13
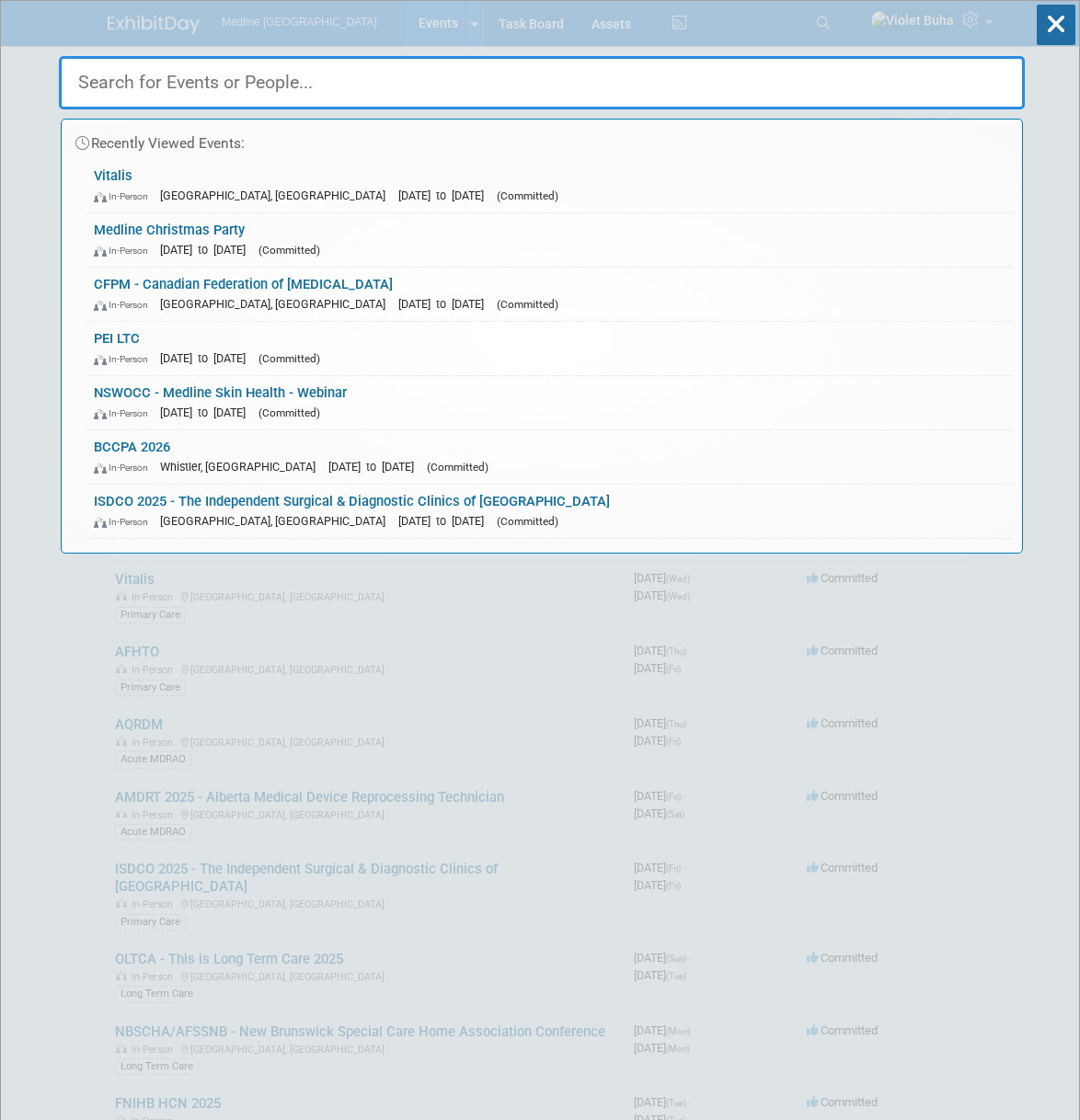
click at [678, 75] on input "text" at bounding box center [541, 82] width 966 height 54
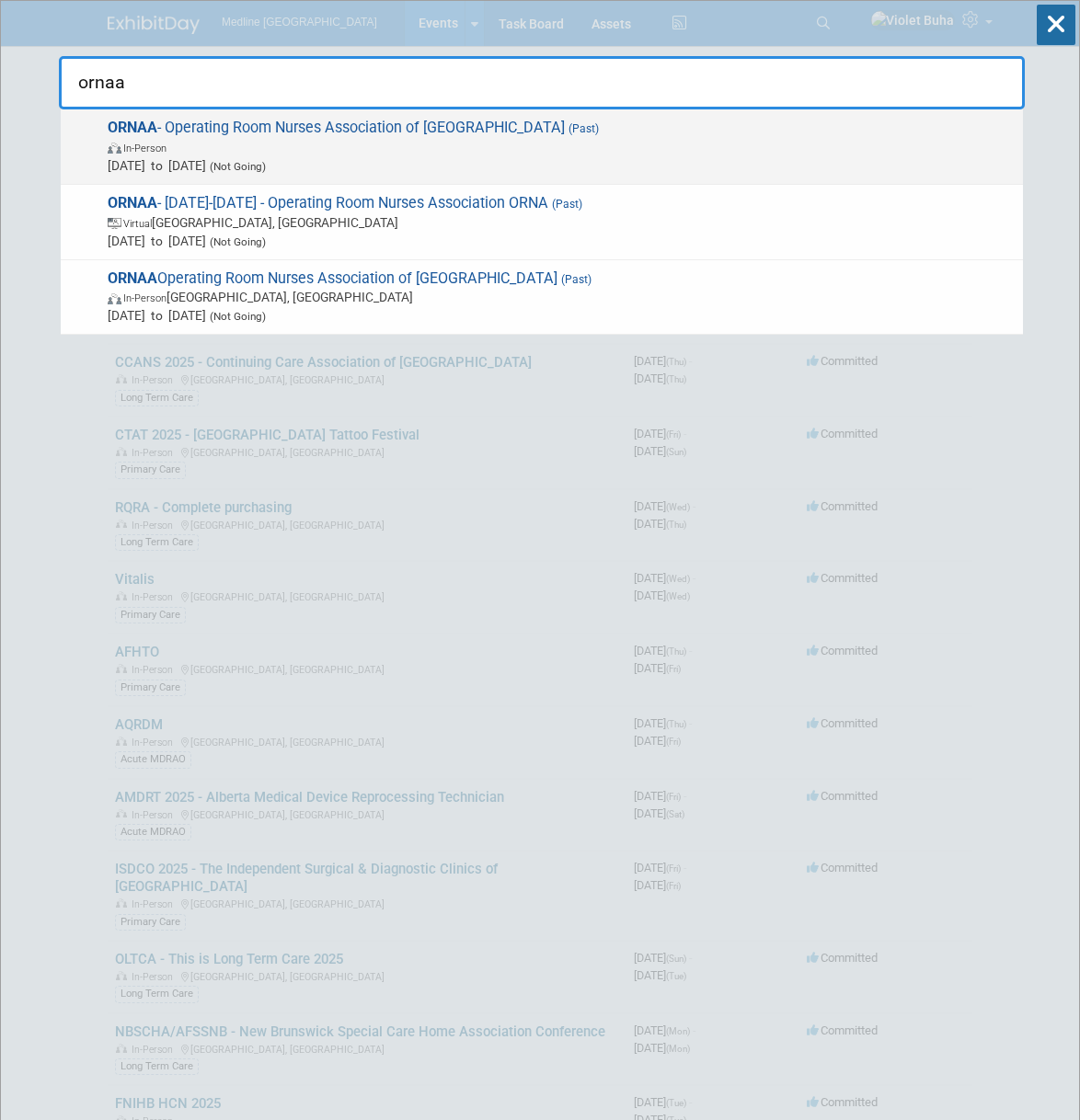
type input "ornaa"
click at [429, 159] on span "[DATE] to [DATE] (Not Going)" at bounding box center [560, 165] width 906 height 19
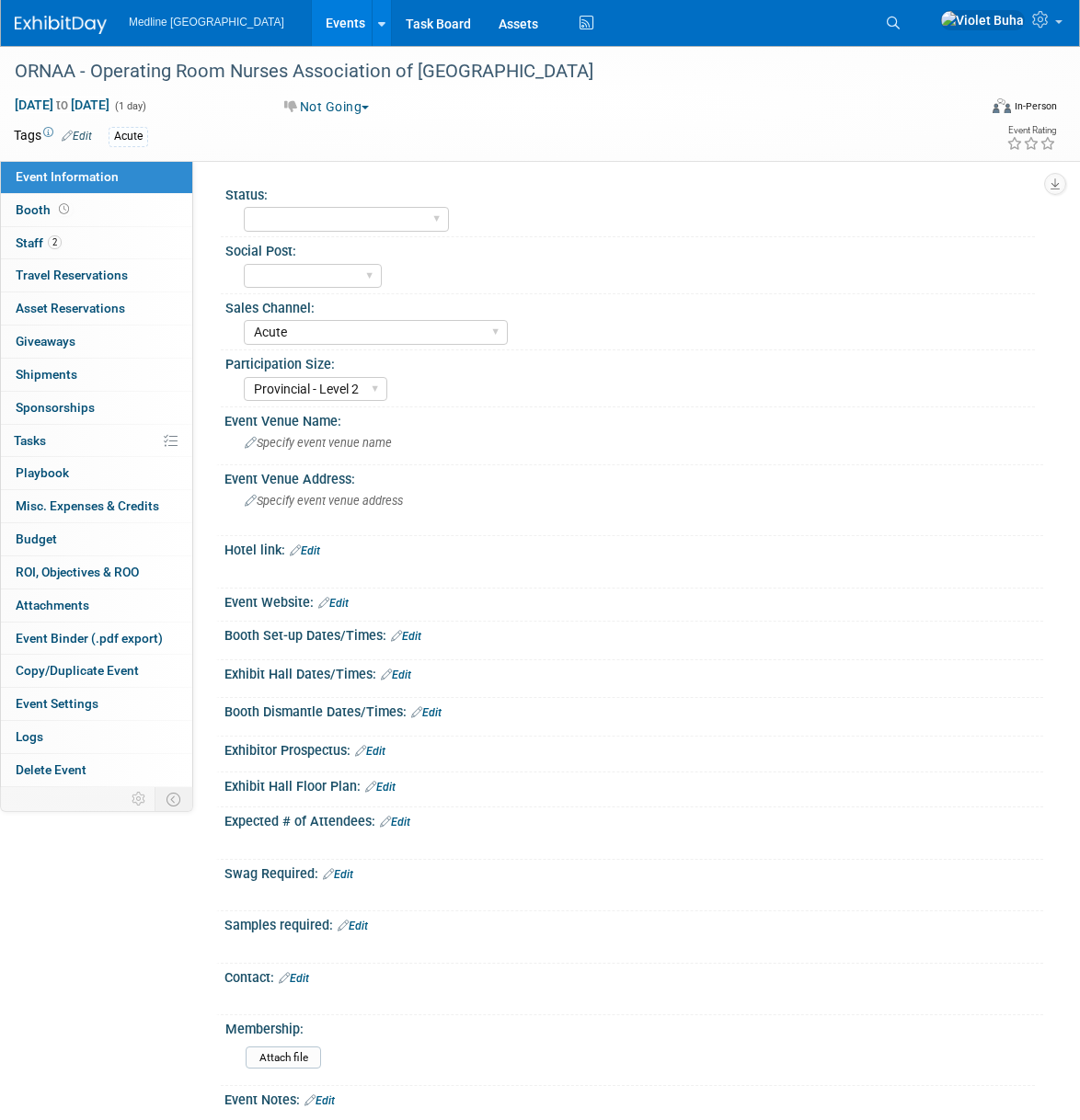
select select "Acute"
select select "Provincial - Level 2"
click at [916, 22] on link "Search" at bounding box center [895, 22] width 40 height 29
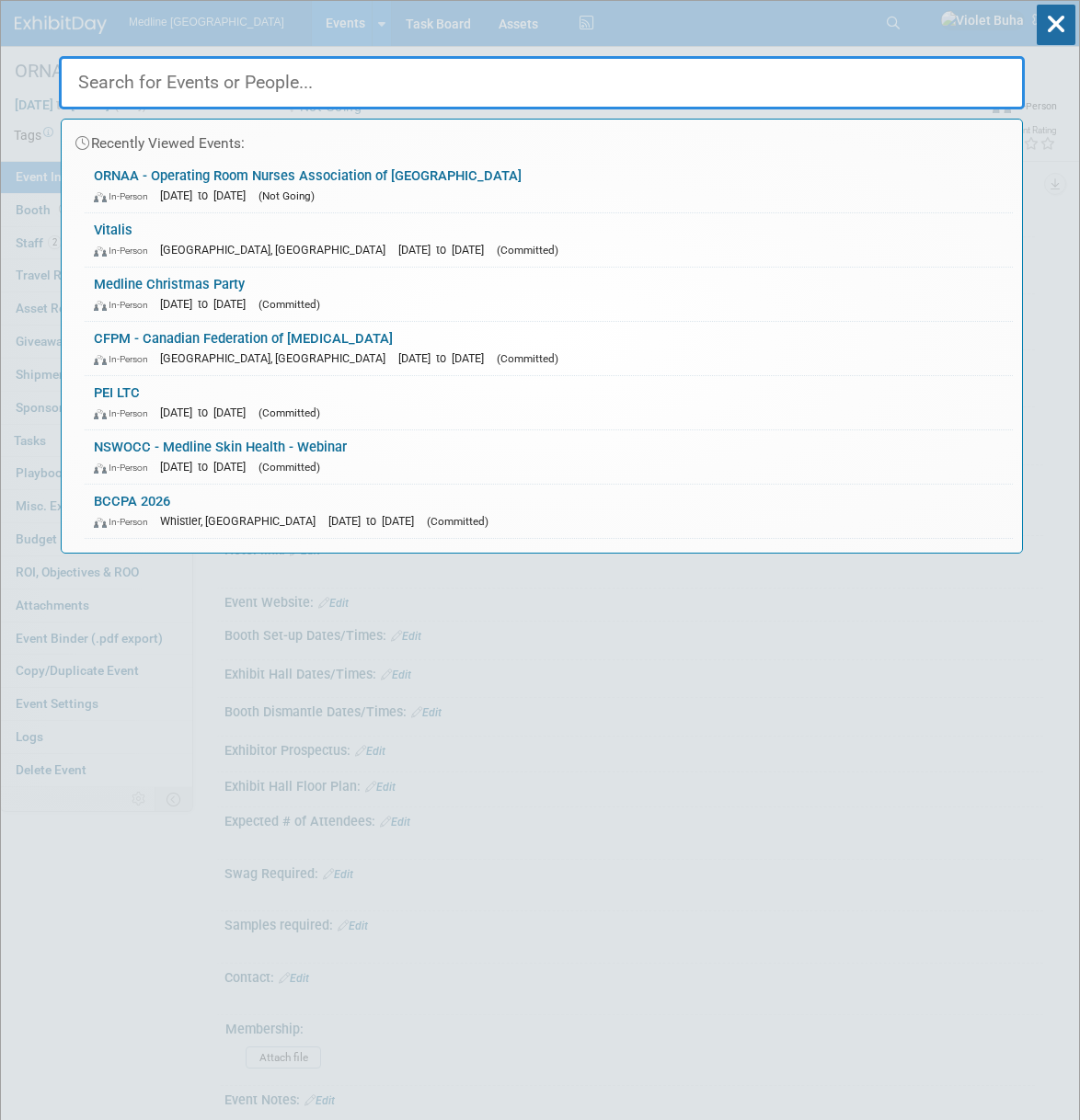
drag, startPoint x: 685, startPoint y: 113, endPoint x: 677, endPoint y: 90, distance: 24.4
click at [685, 112] on div "Recently Viewed Events: ORNAA - Operating Room Nurses Association of Alberta In…" at bounding box center [541, 300] width 966 height 507
click at [671, 70] on input "text" at bounding box center [541, 82] width 966 height 54
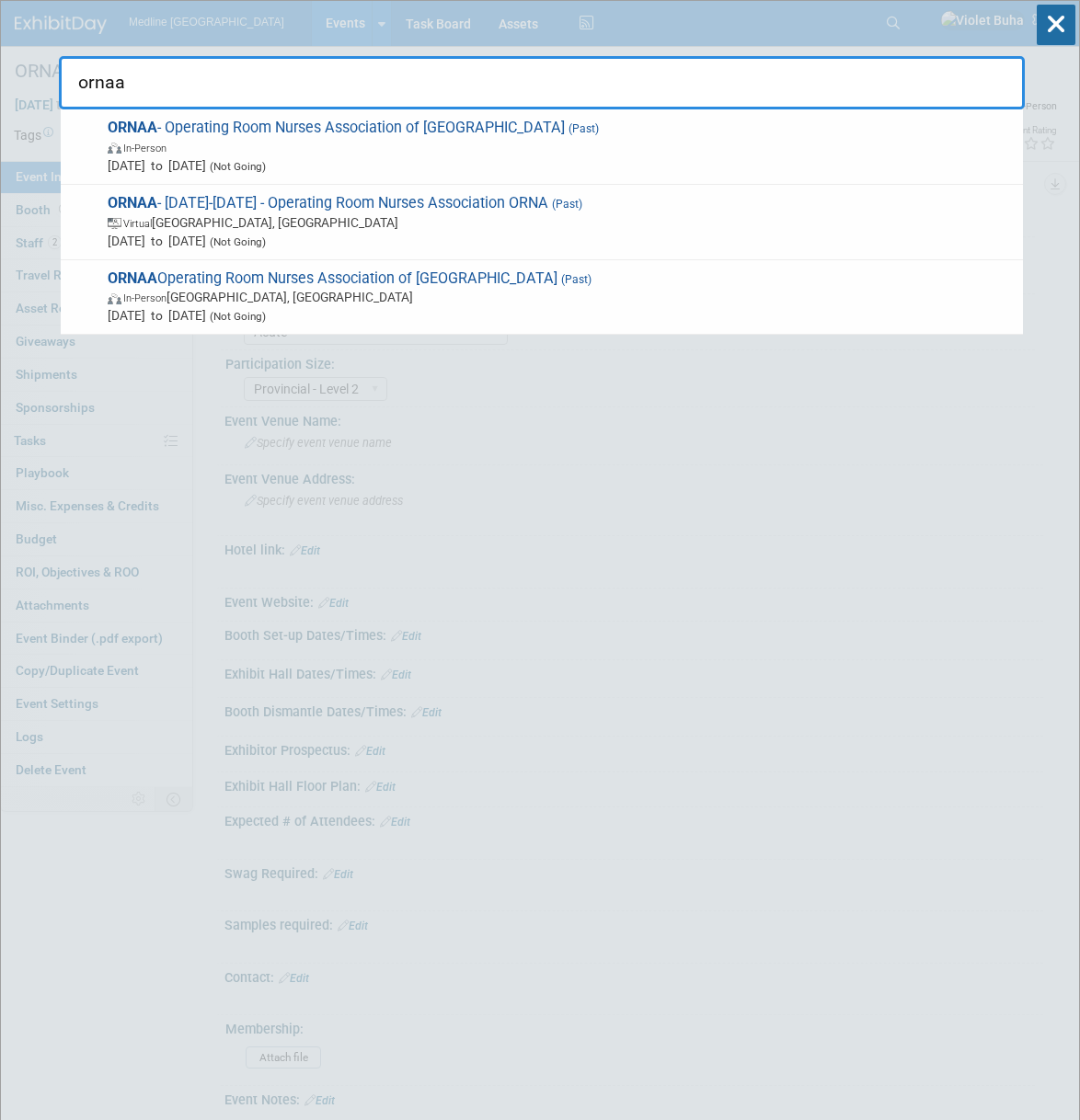
type input "ornaa"
click at [1053, 25] on icon at bounding box center [1057, 24] width 39 height 40
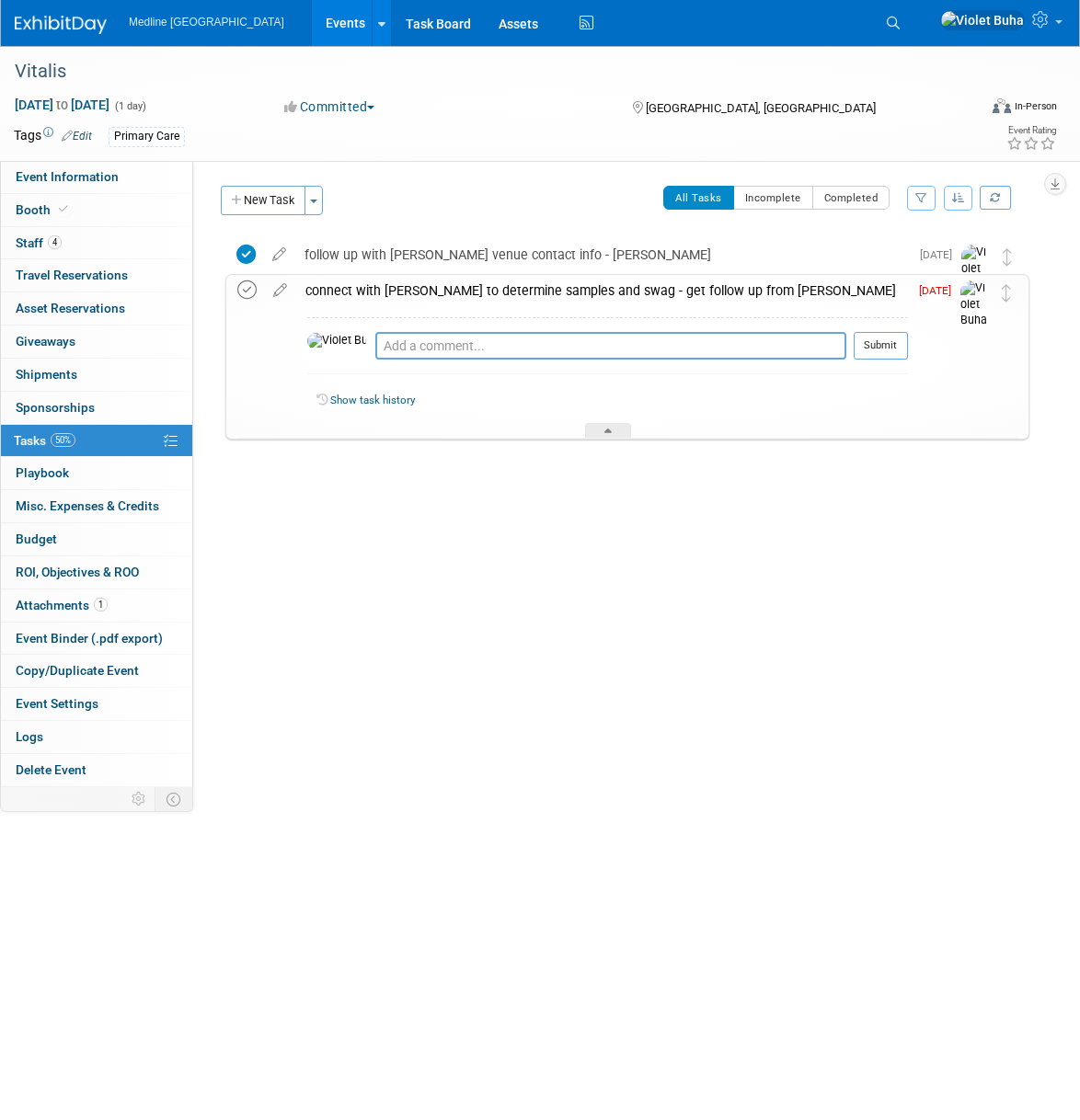
click at [245, 289] on icon at bounding box center [247, 290] width 20 height 20
click at [899, 19] on icon at bounding box center [892, 22] width 13 height 13
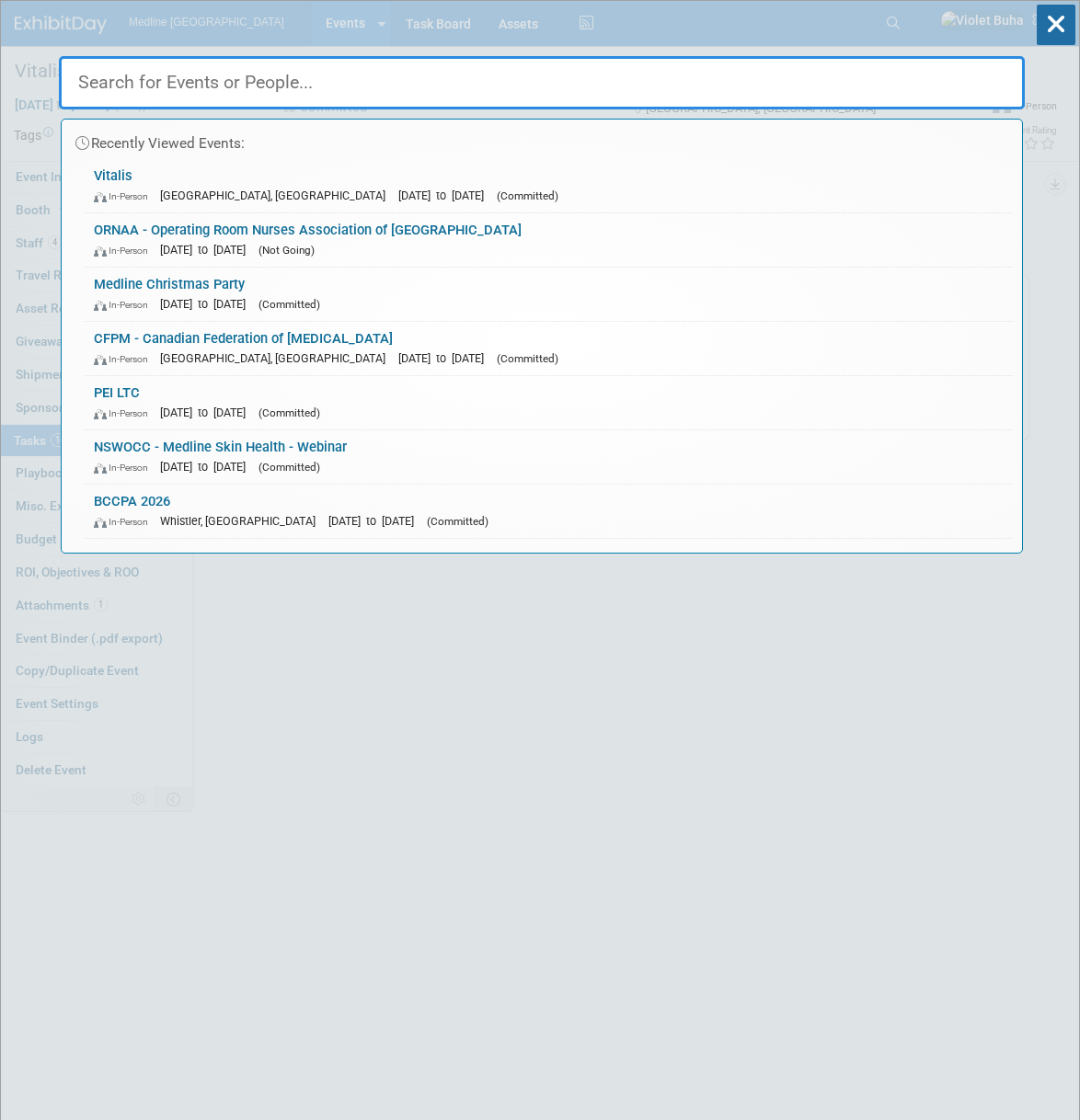
click at [421, 98] on input "text" at bounding box center [541, 82] width 966 height 54
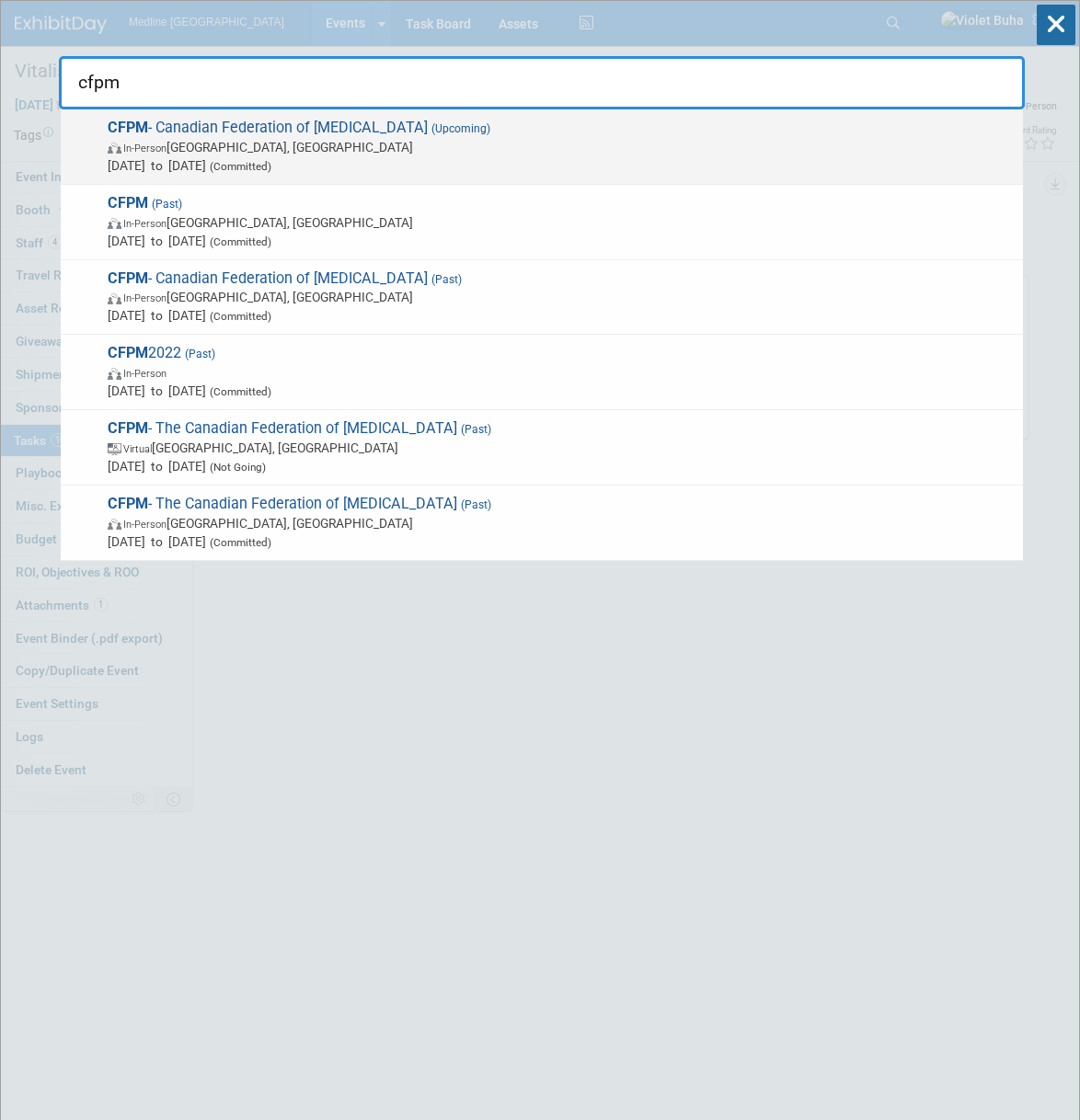
type input "cfpm"
click at [375, 153] on span "In-Person Toronto, Canada" at bounding box center [560, 147] width 906 height 19
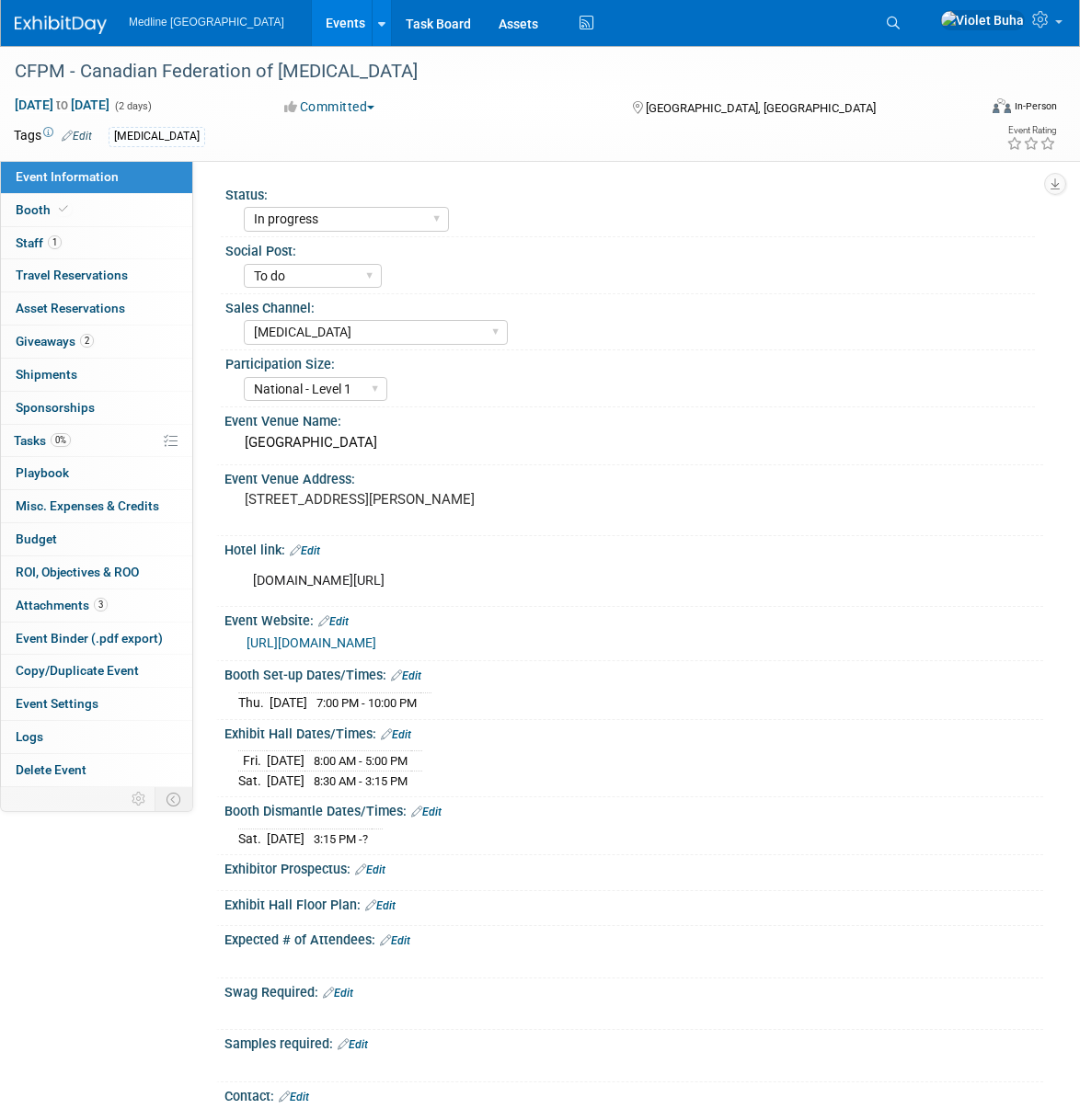
select select "In progress"
select select "To do"
select select "[MEDICAL_DATA]"
select select "National - Level 1"
click at [66, 346] on span "Giveaways 2" at bounding box center [55, 341] width 78 height 15
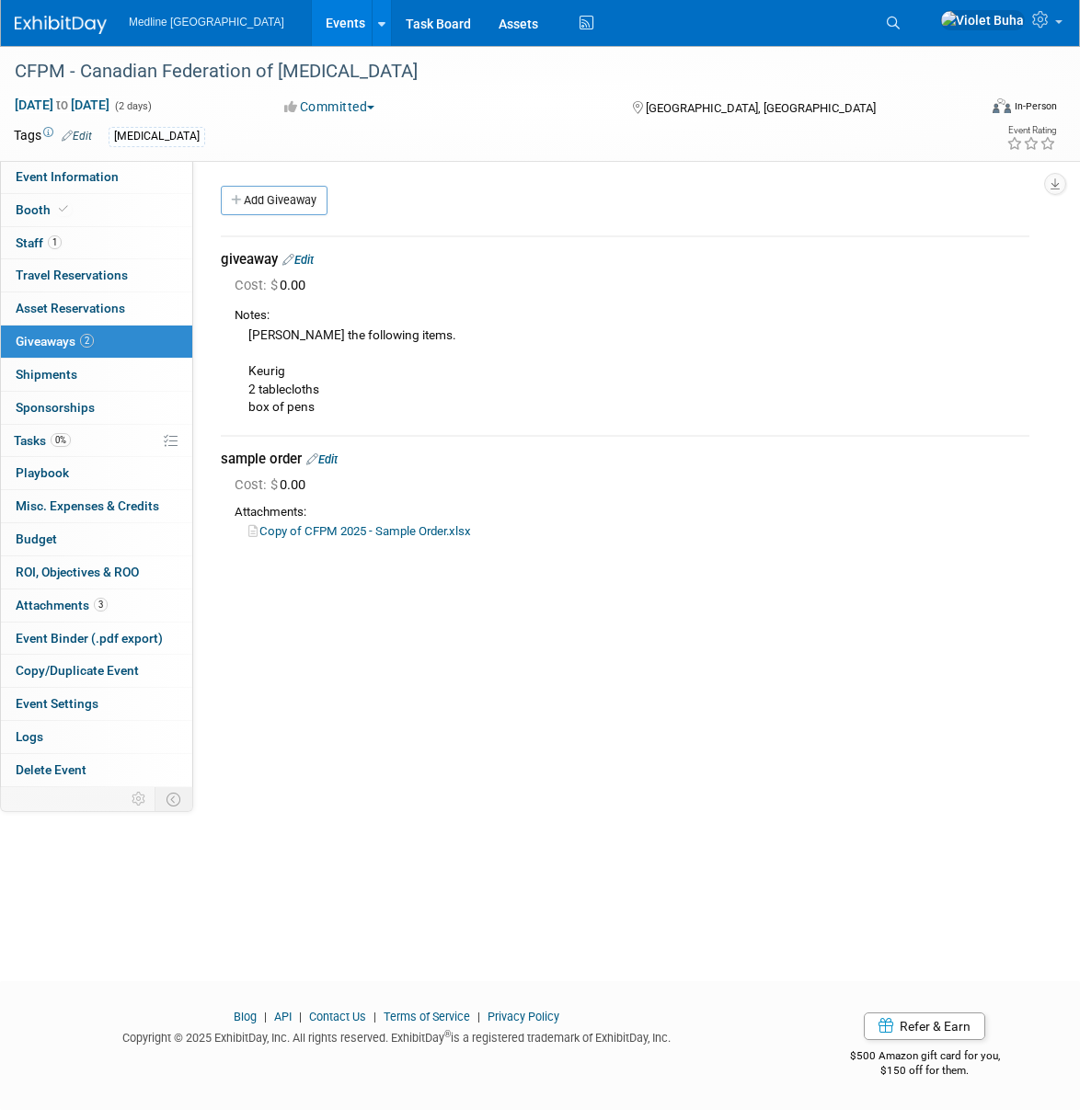
click at [334, 462] on link "Edit" at bounding box center [322, 459] width 31 height 14
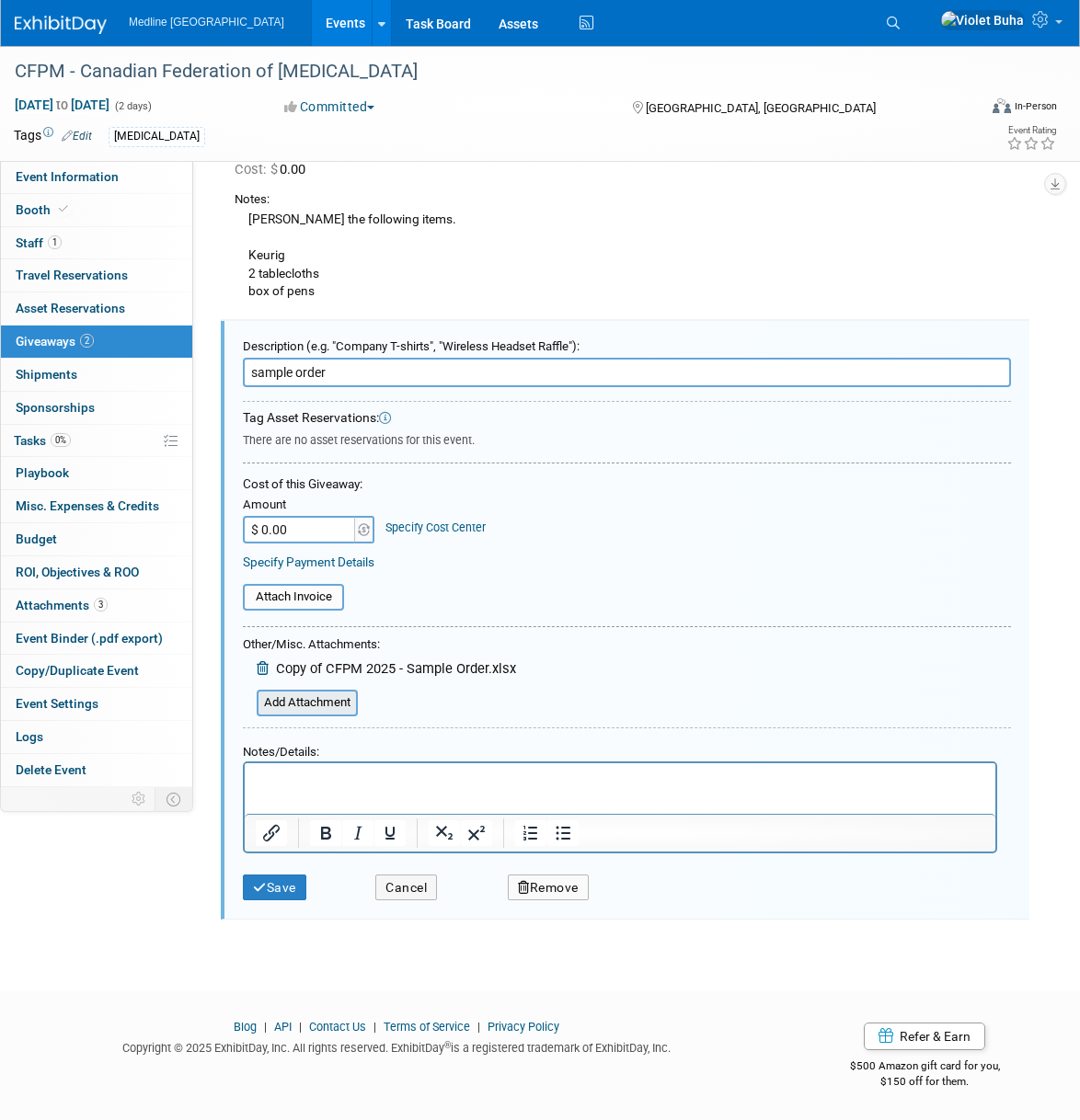
click at [315, 711] on input "file" at bounding box center [246, 704] width 219 height 23
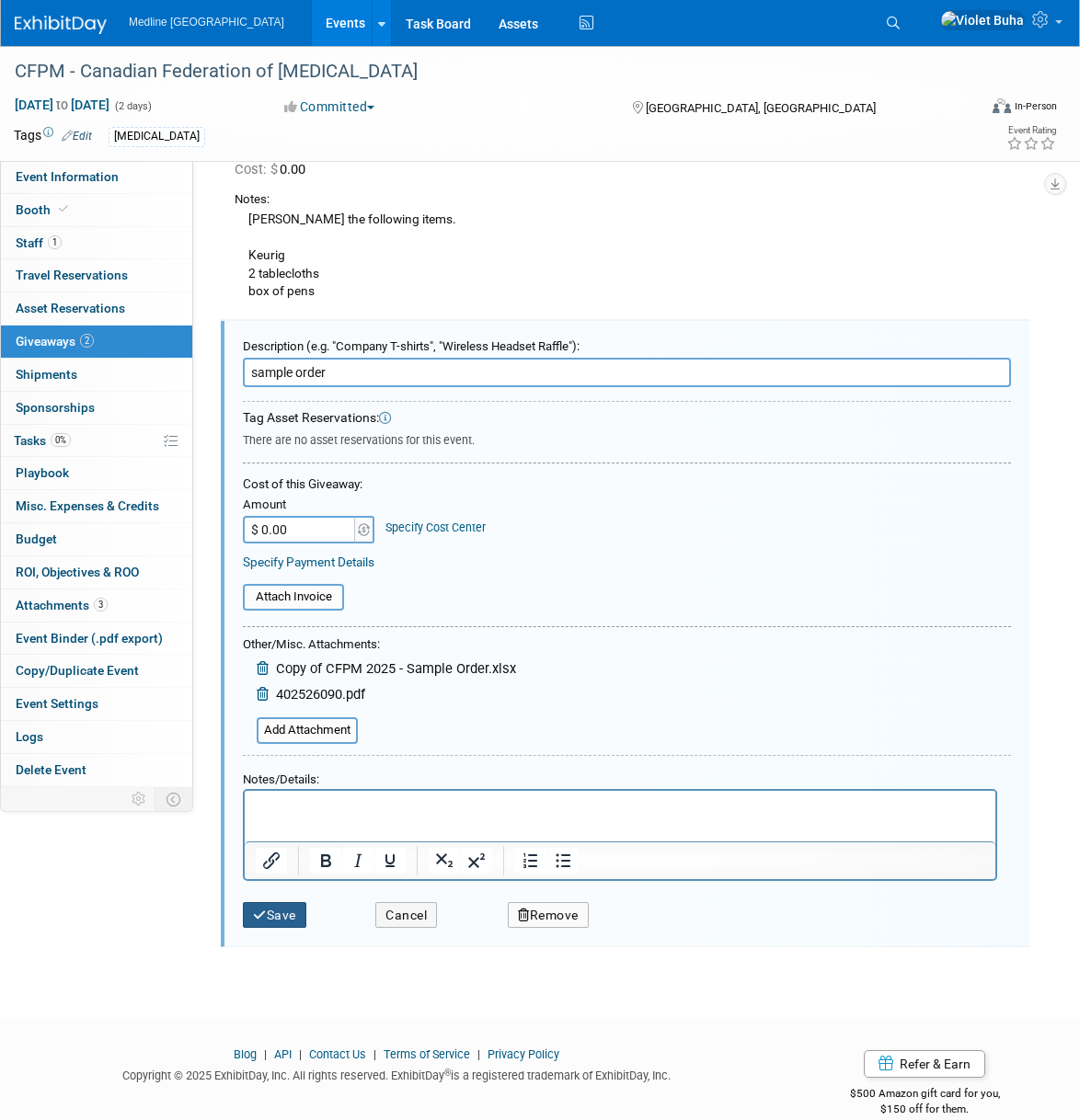
click at [281, 922] on button "Save" at bounding box center [274, 915] width 64 height 26
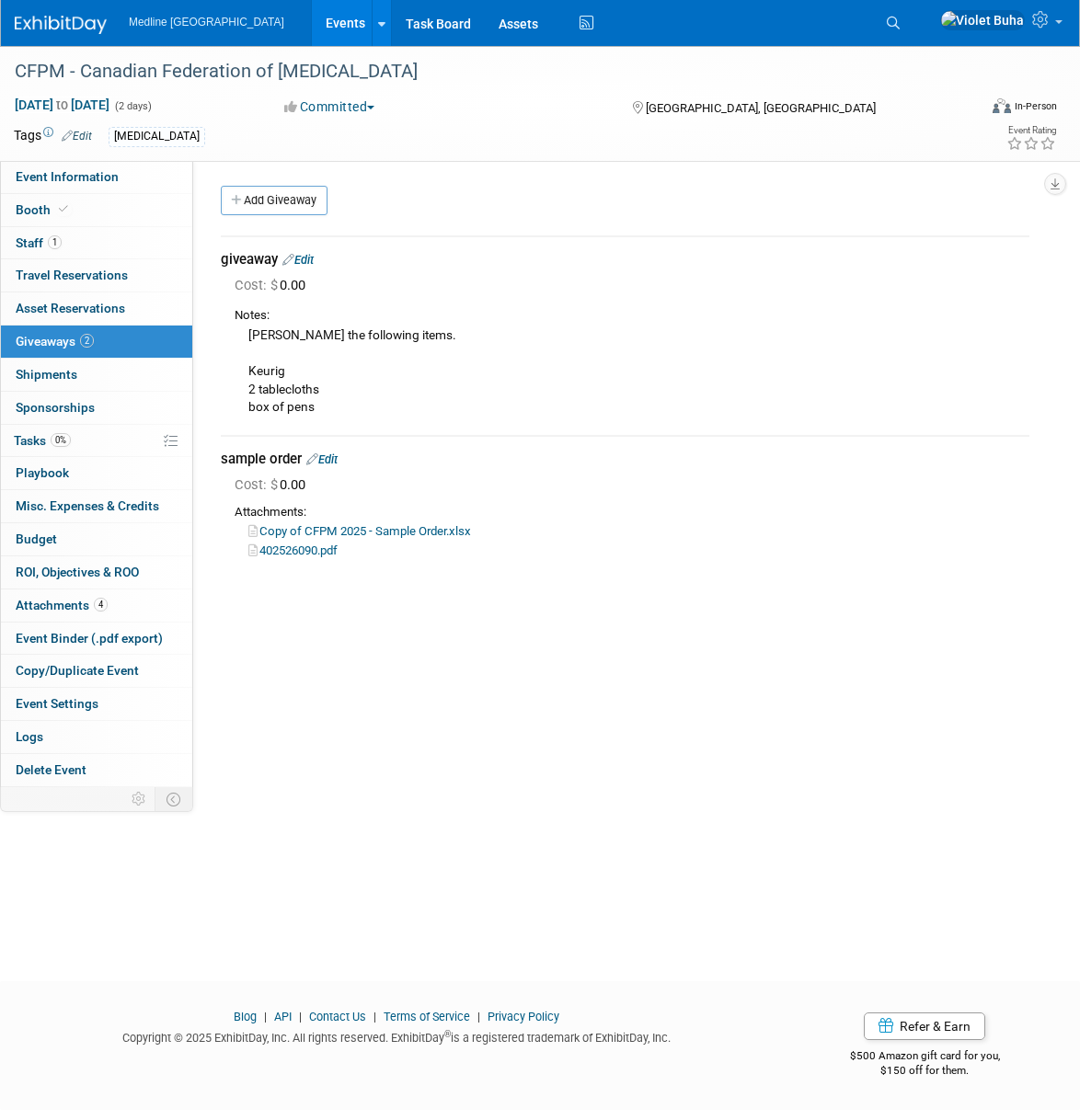
click at [41, 27] on img at bounding box center [61, 24] width 92 height 19
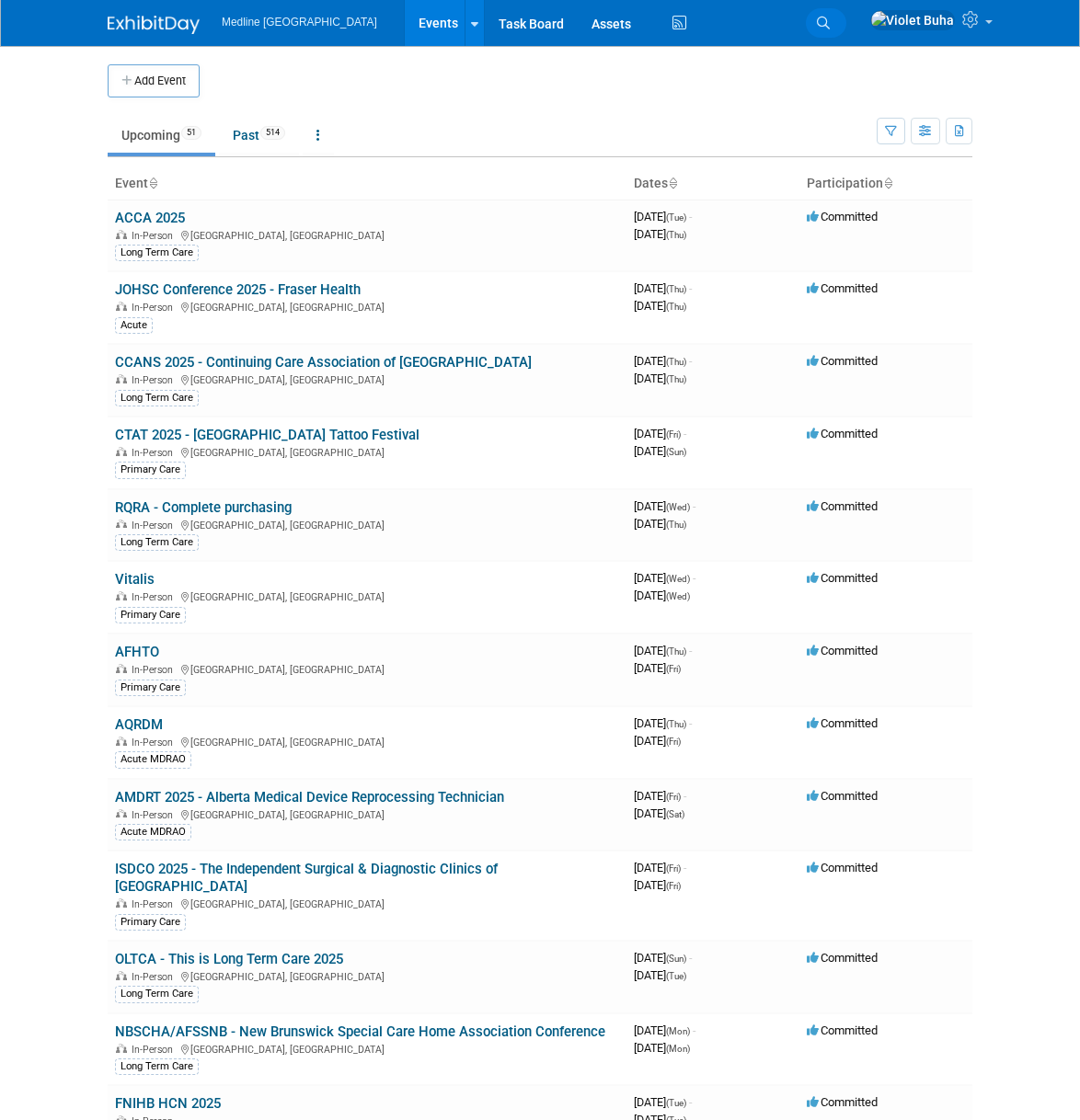
click at [830, 18] on icon at bounding box center [823, 22] width 13 height 13
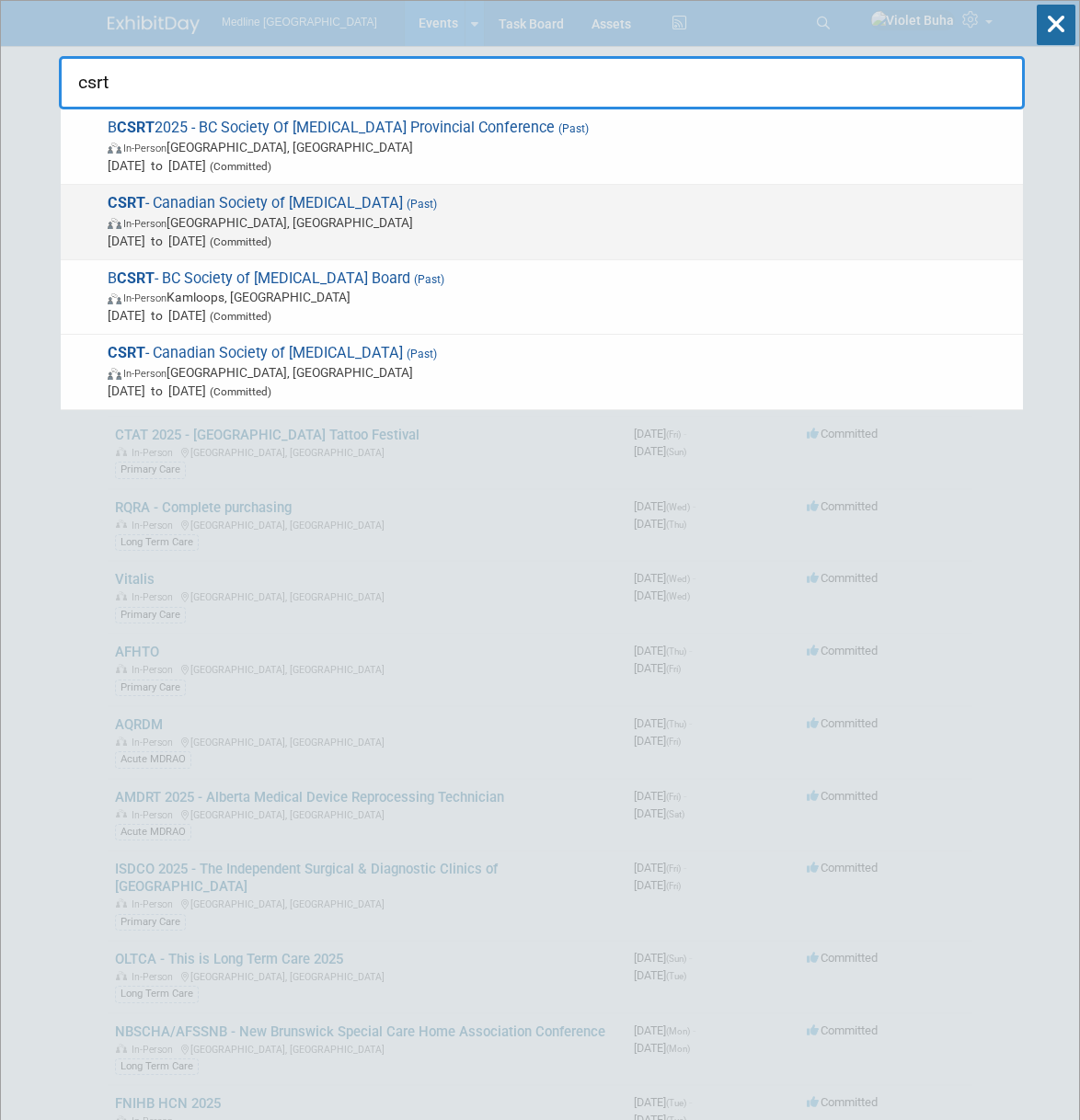
type input "csrt"
click at [357, 222] on span "In-Person [GEOGRAPHIC_DATA], [GEOGRAPHIC_DATA]" at bounding box center [560, 222] width 906 height 19
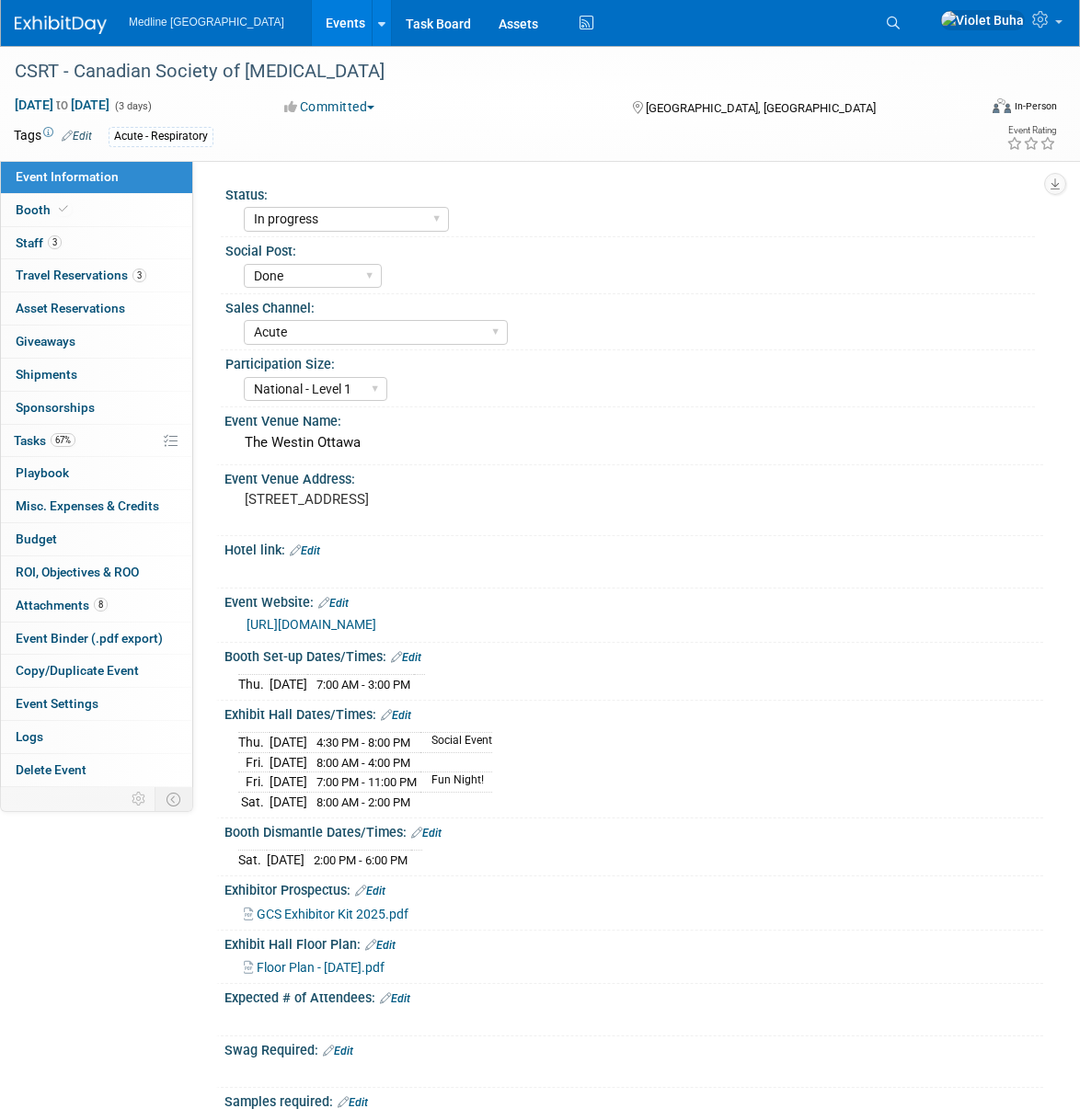
select select "In progress"
select select "Done"
select select "Acute"
select select "National - Level 1"
click at [899, 22] on icon at bounding box center [892, 22] width 13 height 13
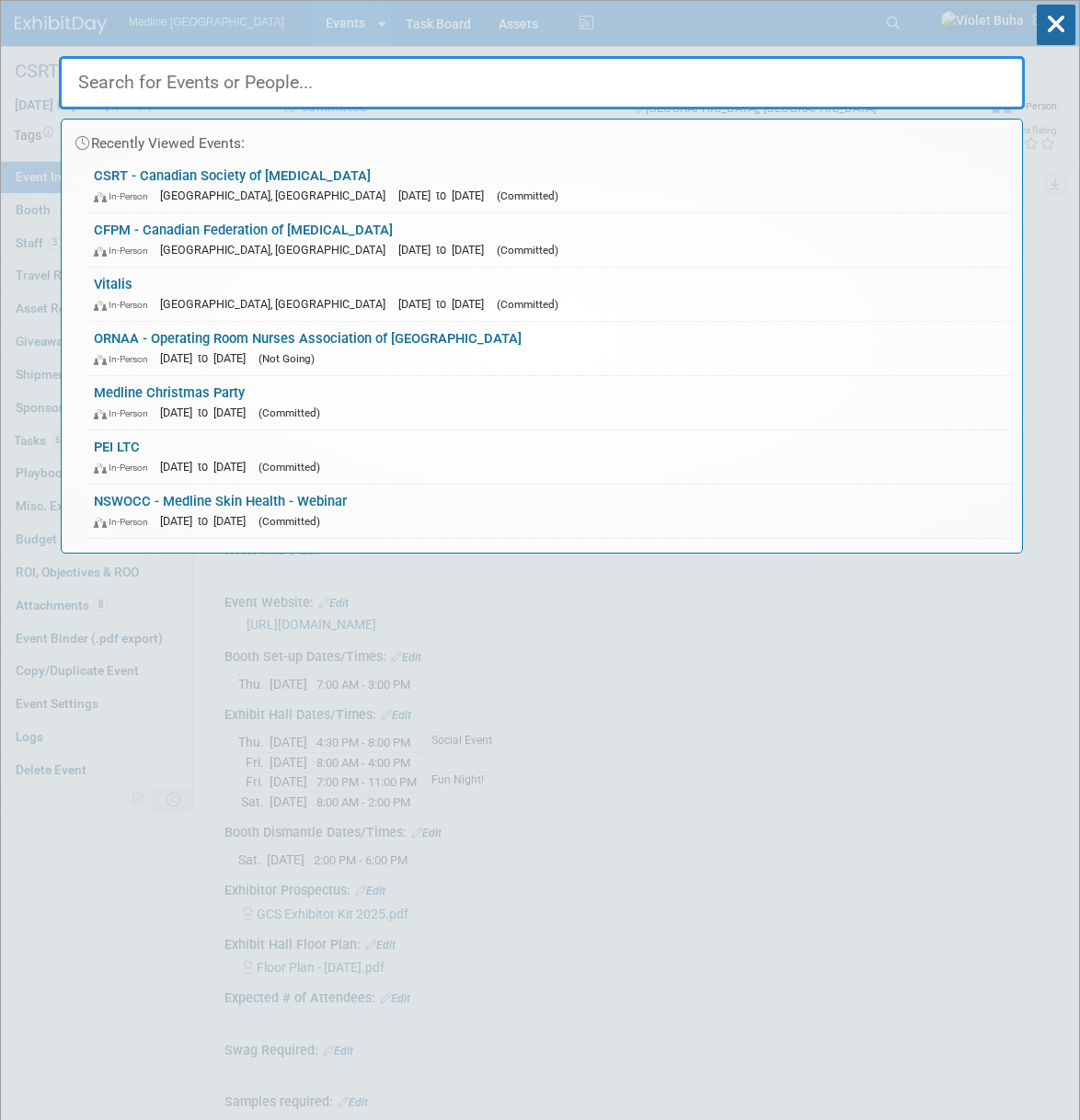
click at [175, 75] on input "text" at bounding box center [541, 82] width 966 height 54
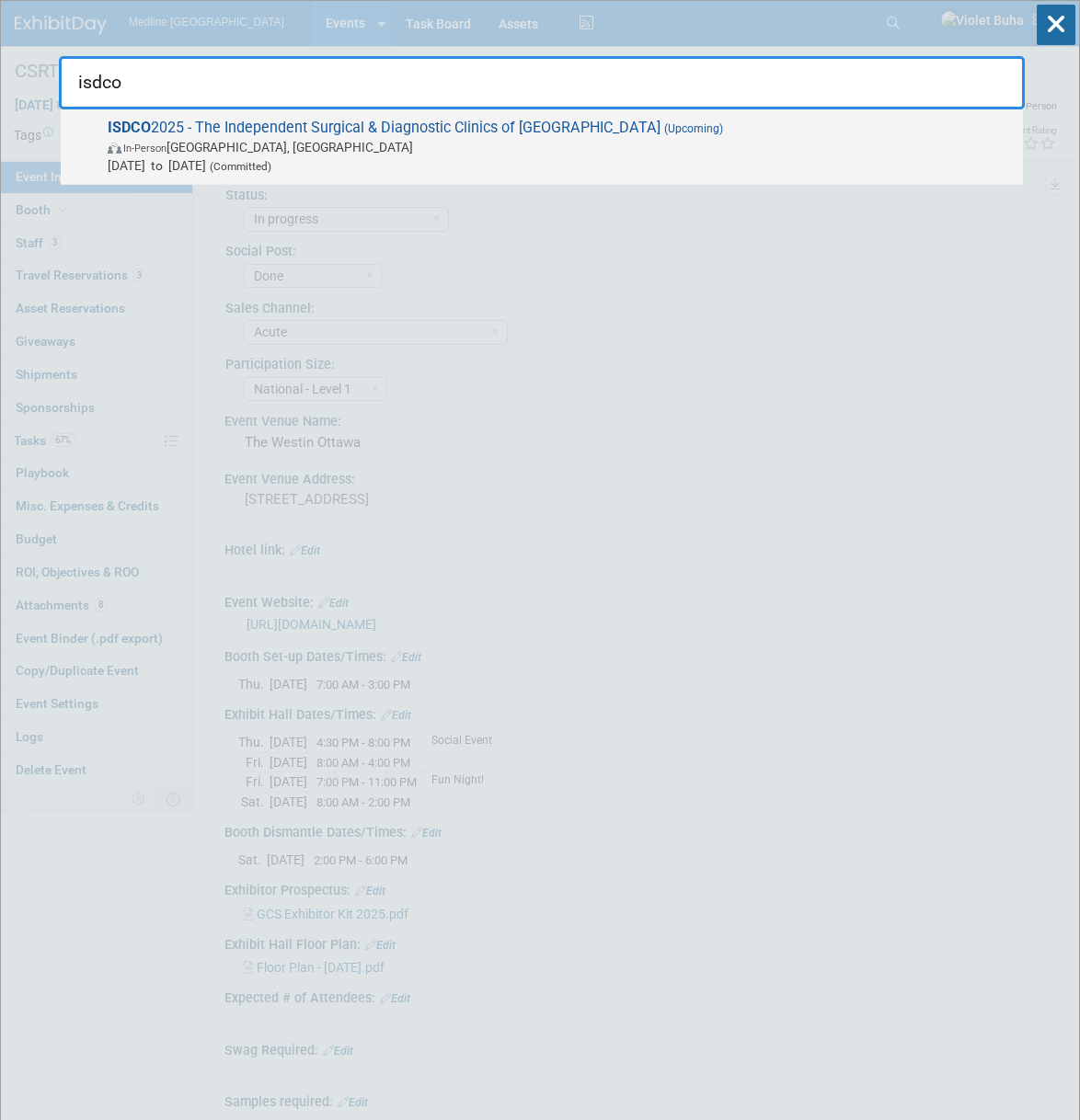
type input "isdco"
click at [241, 158] on span "Oct 24, 2025 to Oct 24, 2025 (Committed)" at bounding box center [560, 165] width 906 height 19
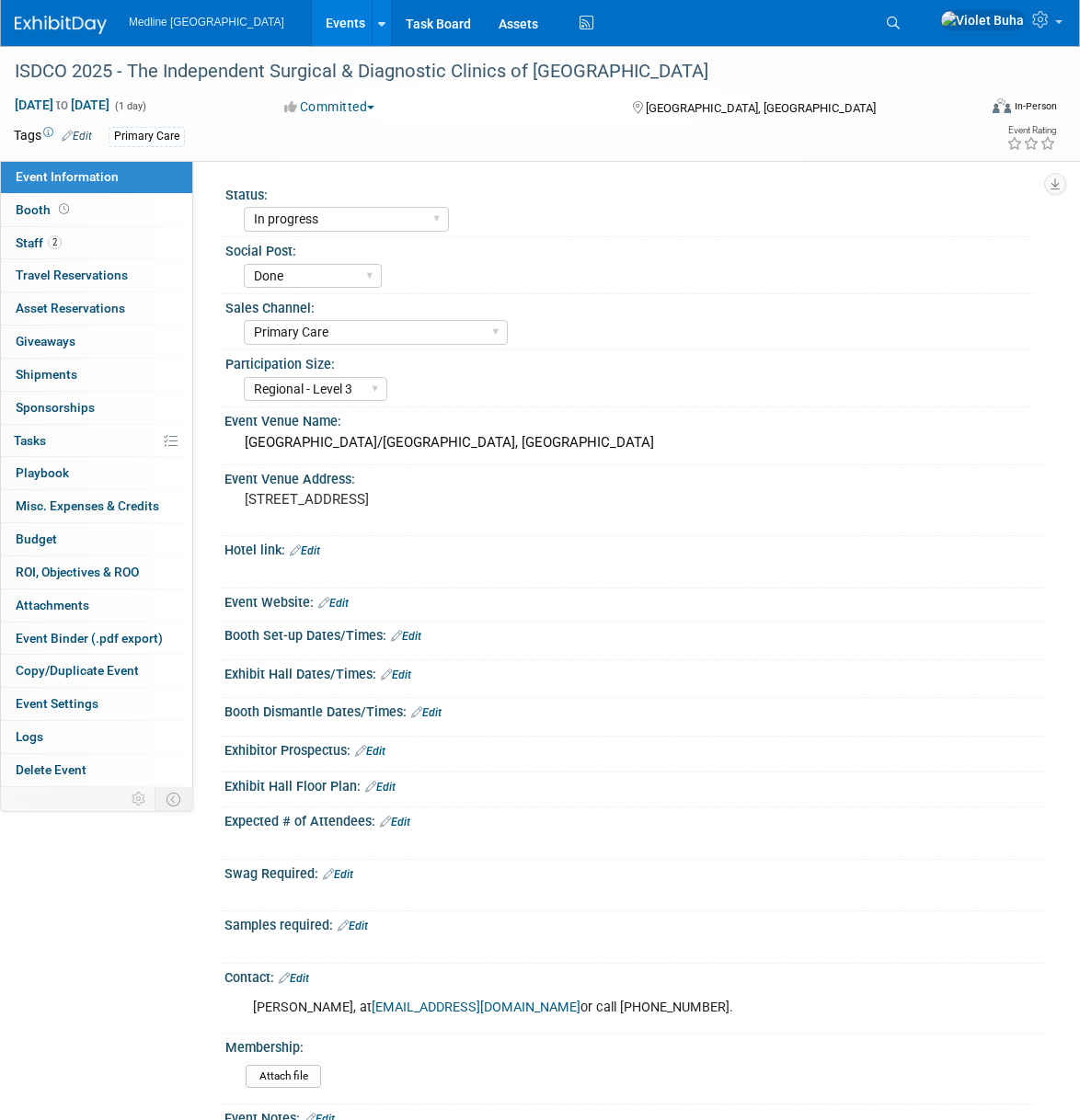
select select "In progress"
select select "Done"
select select "Primary Care"
select select "Regional - Level 3"
click at [74, 340] on span "Giveaways 0" at bounding box center [45, 341] width 60 height 15
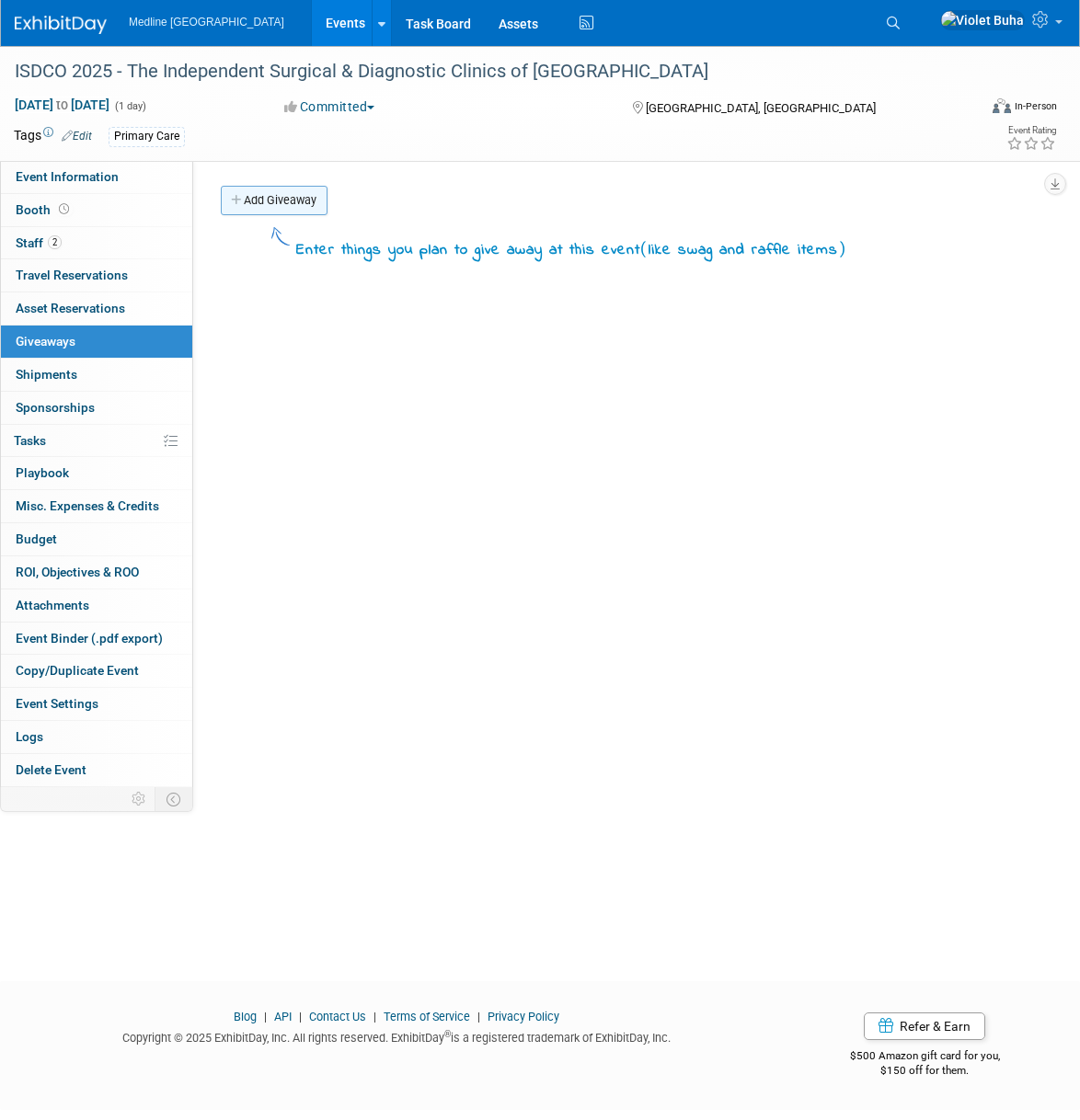
click at [287, 198] on link "Add Giveaway" at bounding box center [274, 200] width 107 height 29
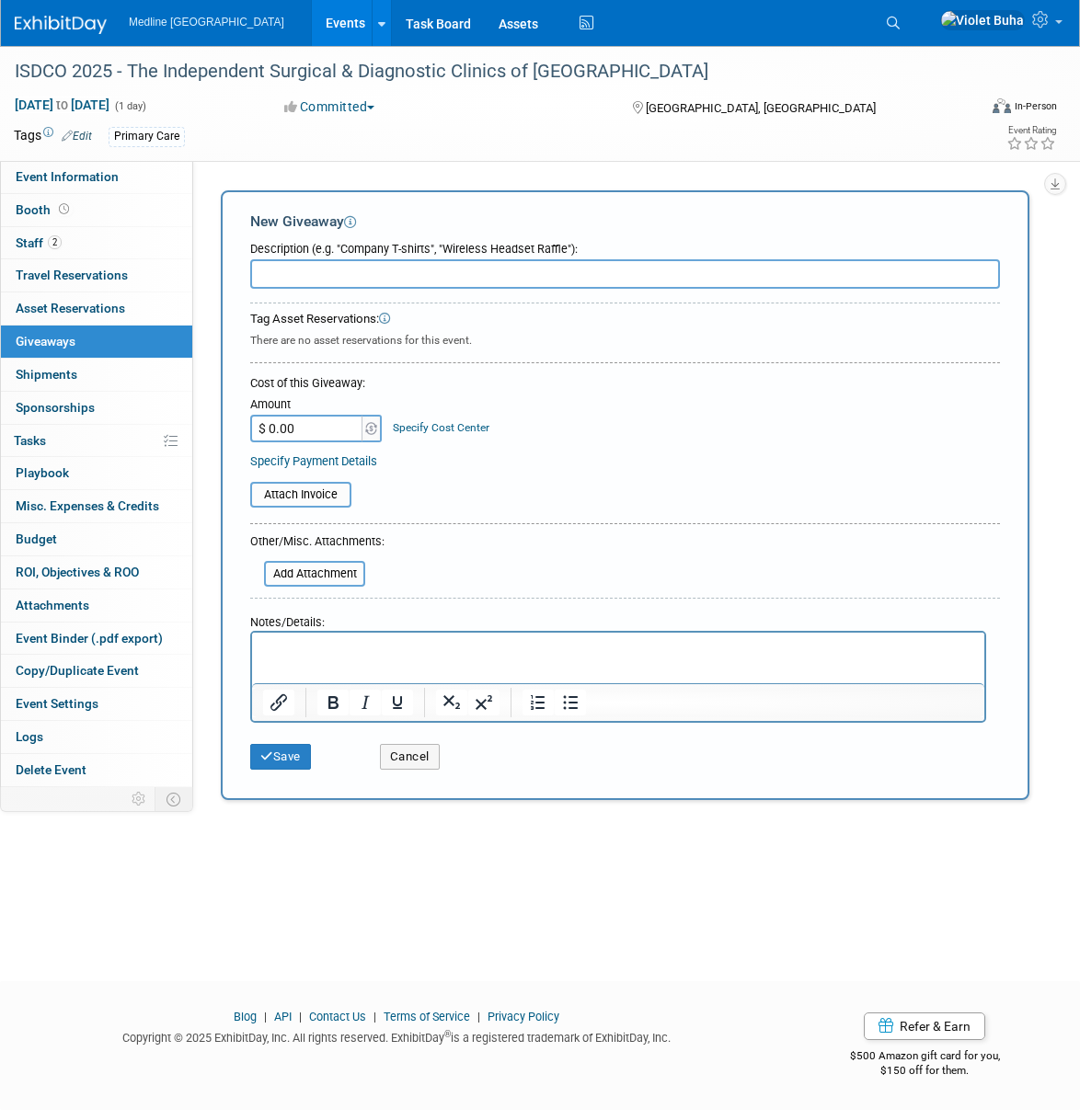
paste input "I would bring 200 pens, 100 lipchaps, lanyards and any notebooks if Violet can …"
type input "I would bring 200 pens, 100 lipchaps, lanyards and any notebooks if Violet can …"
click at [311, 644] on p "Rich Text Area. Press ALT-0 for help." at bounding box center [618, 649] width 711 height 19
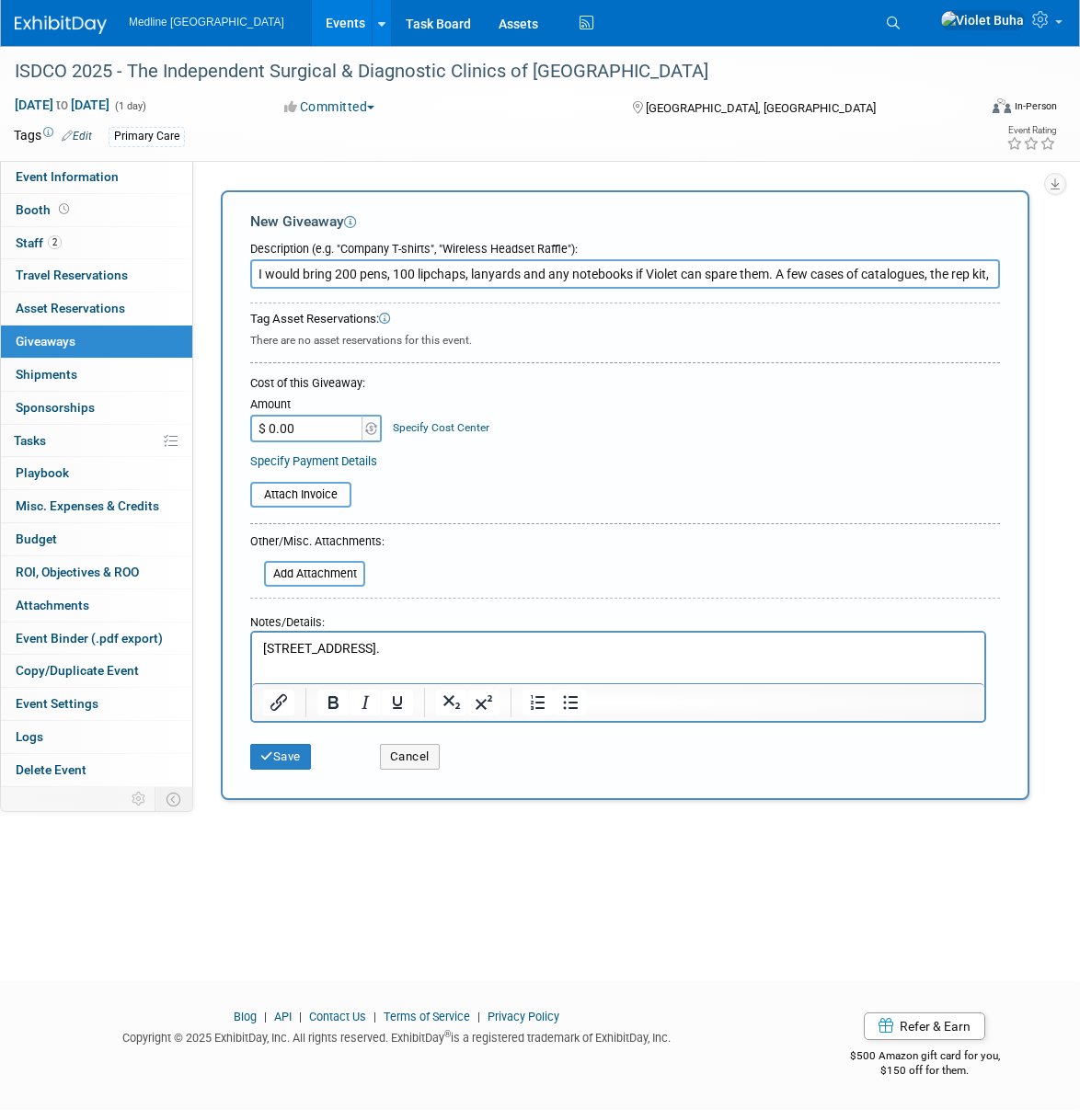
click at [460, 649] on p "[STREET_ADDRESS]." at bounding box center [618, 649] width 711 height 19
click at [476, 637] on html "[STREET_ADDRESS]" at bounding box center [618, 645] width 732 height 25
drag, startPoint x: 474, startPoint y: 647, endPoint x: 234, endPoint y: 648, distance: 240.0
click at [252, 648] on html "[STREET_ADDRESS]" at bounding box center [618, 645] width 732 height 25
click at [290, 754] on button "Save" at bounding box center [281, 756] width 61 height 25
